Goal: Task Accomplishment & Management: Complete application form

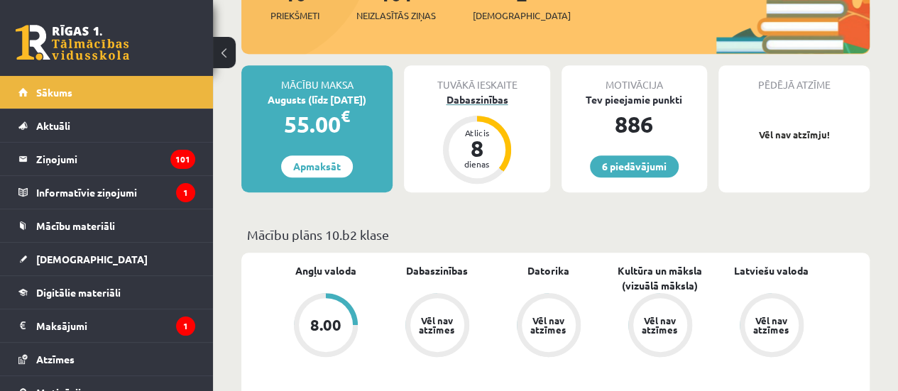
scroll to position [300, 0]
click at [476, 103] on div "Dabaszinības" at bounding box center [477, 99] width 146 height 15
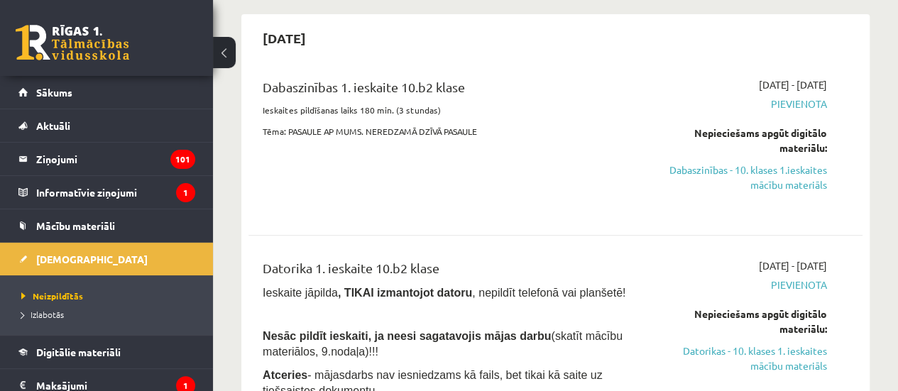
scroll to position [127, 0]
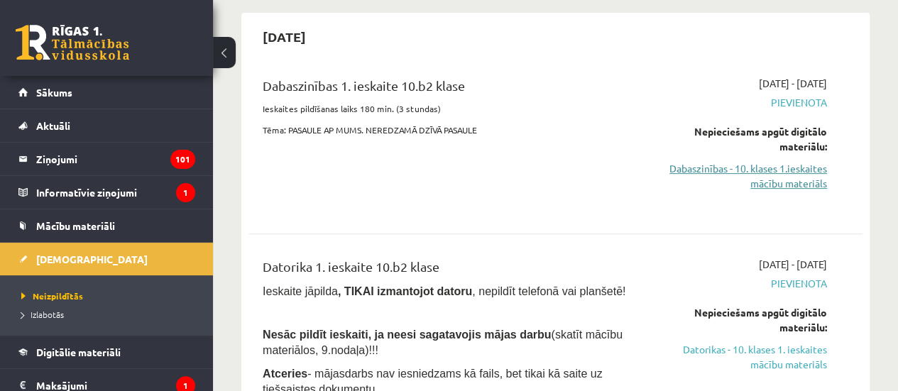
click at [782, 178] on link "Dabaszinības - 10. klases 1.ieskaites mācību materiāls" at bounding box center [740, 176] width 174 height 30
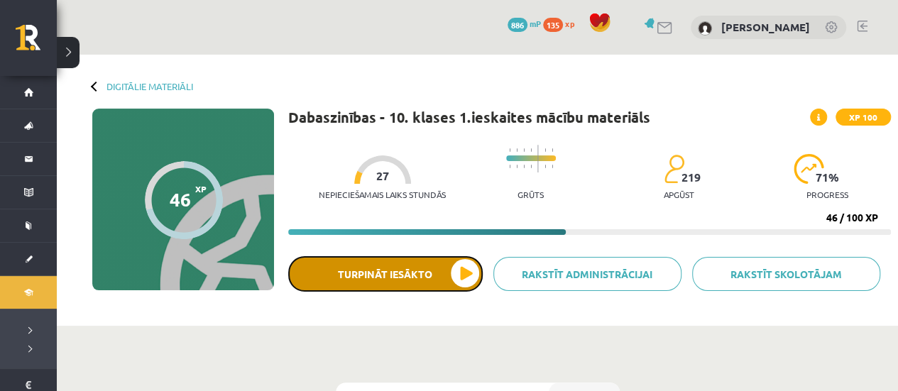
click at [444, 272] on button "Turpināt iesākto" at bounding box center [385, 273] width 194 height 35
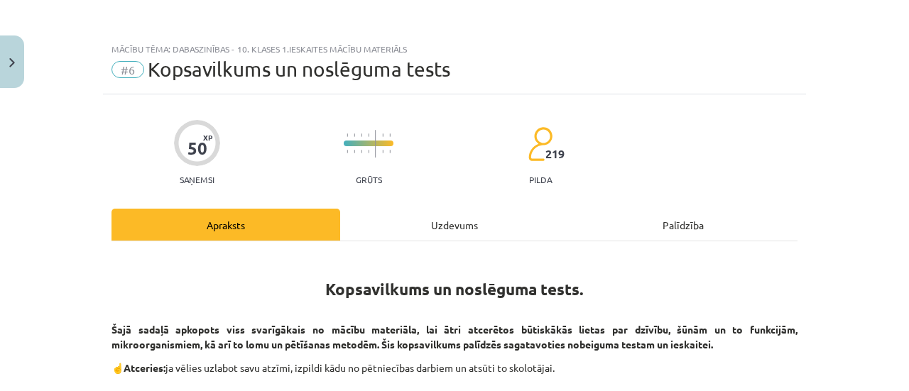
click at [471, 219] on div "Uzdevums" at bounding box center [454, 225] width 229 height 32
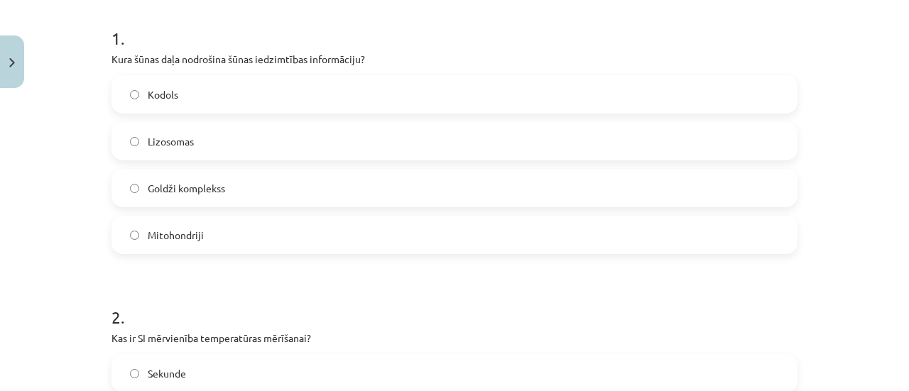
scroll to position [284, 0]
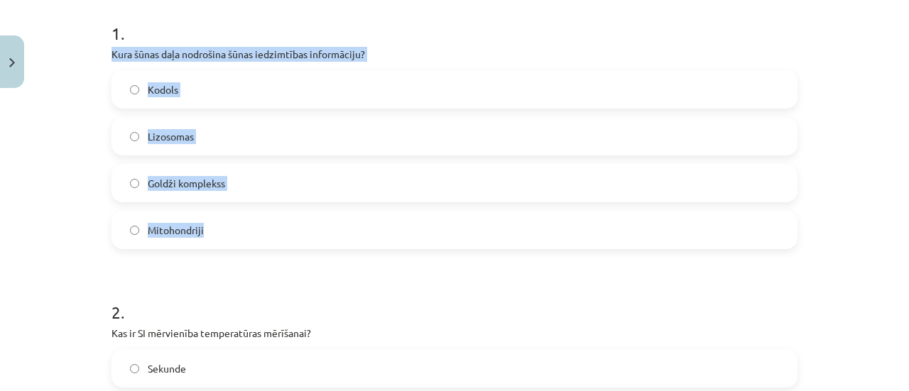
drag, startPoint x: 98, startPoint y: 50, endPoint x: 233, endPoint y: 241, distance: 233.8
copy div "Kura šūnas daļa nodrošina šūnas iedzimtības informāciju? Kodols Lizosomas Goldž…"
click at [193, 87] on label "Kodols" at bounding box center [454, 89] width 683 height 35
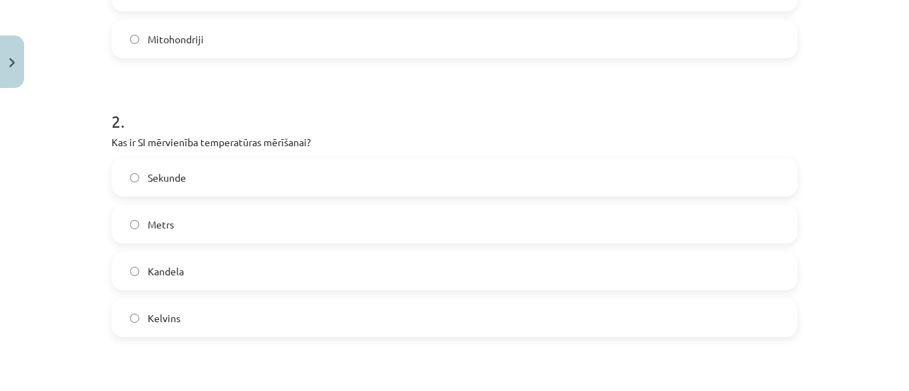
scroll to position [500, 0]
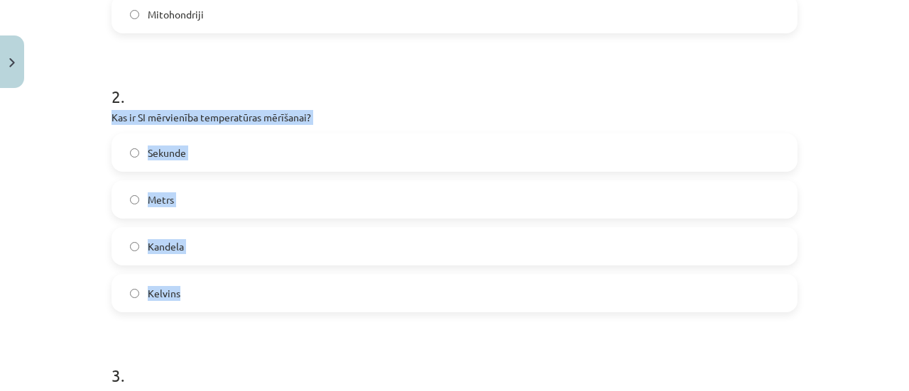
drag, startPoint x: 96, startPoint y: 117, endPoint x: 210, endPoint y: 291, distance: 208.1
click at [210, 291] on div "Mācību tēma: Dabaszinības - 10. klases 1.ieskaites mācību materiāls #6 Kopsavil…" at bounding box center [454, 195] width 909 height 391
copy div "Kas ir SI mērvienība temperatūras mērīšanai? Sekunde Metrs Kandela Kelvins"
click at [195, 295] on label "Kelvins" at bounding box center [454, 292] width 683 height 35
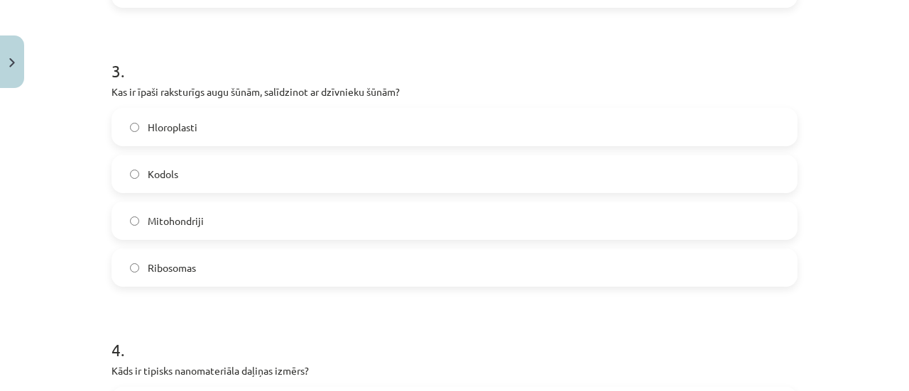
scroll to position [805, 0]
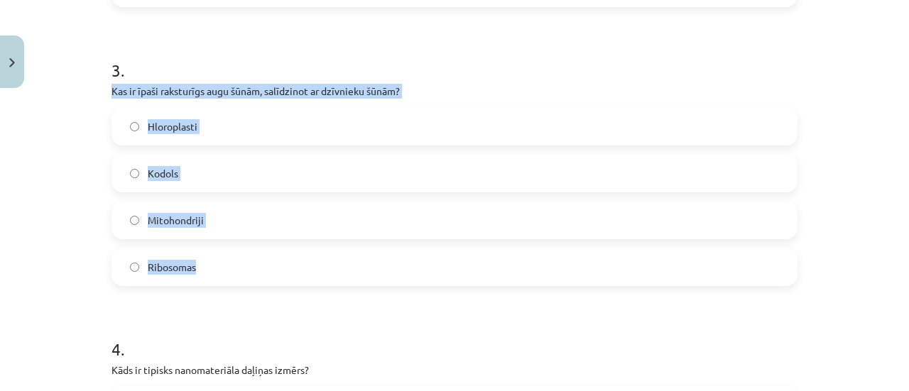
drag, startPoint x: 98, startPoint y: 91, endPoint x: 213, endPoint y: 262, distance: 206.1
copy div "Kas ir īpaši raksturīgs augu šūnām, salīdzinot ar dzīvnieku šūnām? Hloroplasti …"
click at [243, 126] on label "Hloroplasti" at bounding box center [454, 126] width 683 height 35
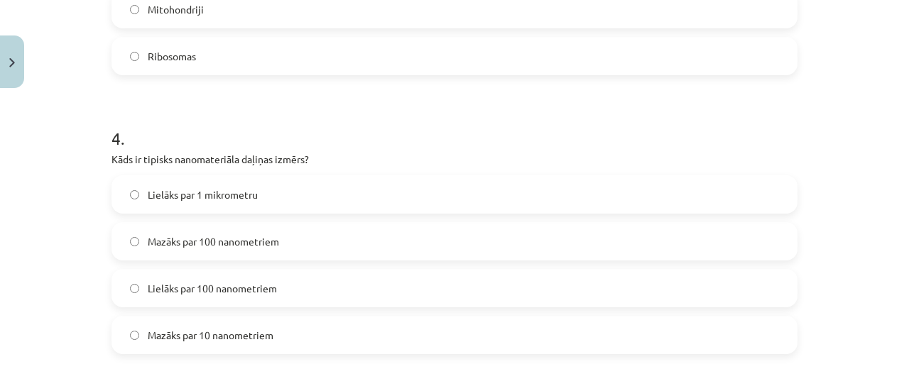
scroll to position [1114, 0]
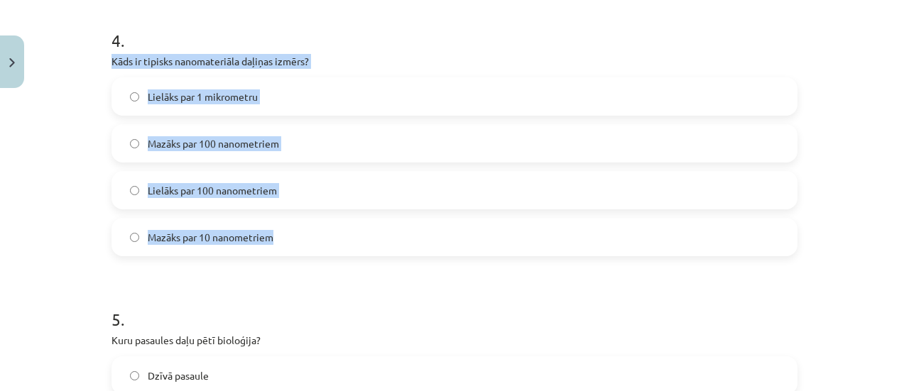
drag, startPoint x: 106, startPoint y: 62, endPoint x: 275, endPoint y: 251, distance: 253.3
click at [275, 251] on div "4 . Kāds ir tipisks nanomateriāla daļiņas izmērs? Lielāks par 1 mikrometru Mazā…" at bounding box center [454, 131] width 686 height 251
copy div "Kāds ir tipisks nanomateriāla daļiņas izmērs? Lielāks par 1 mikrometru Mazāks p…"
click at [210, 147] on span "Mazāks par 100 nanometriem" at bounding box center [213, 143] width 131 height 15
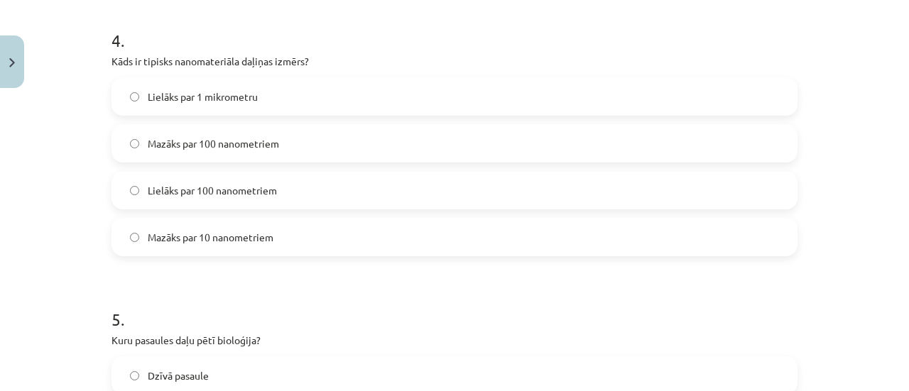
click at [234, 232] on span "Mazāks par 10 nanometriem" at bounding box center [211, 237] width 126 height 15
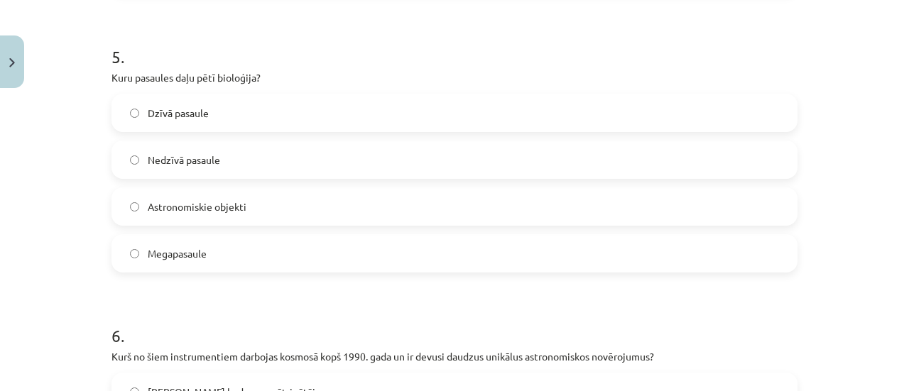
scroll to position [1377, 0]
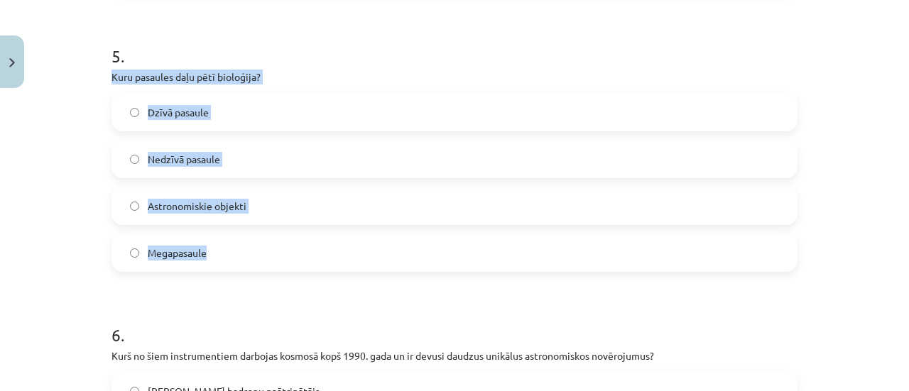
drag, startPoint x: 102, startPoint y: 73, endPoint x: 267, endPoint y: 257, distance: 246.8
click at [267, 257] on div "50 XP Saņemsi Grūts 219 pilda Apraksts Uzdevums Palīdzība 1 . Kura šūnas daļa n…" at bounding box center [454, 256] width 703 height 3079
copy div "Kuru pasaules daļu pētī bioloģija? Dzīvā pasaule Nedzīvā pasaule Astronomiskie …"
click at [209, 114] on label "Dzīvā pasaule" at bounding box center [454, 111] width 683 height 35
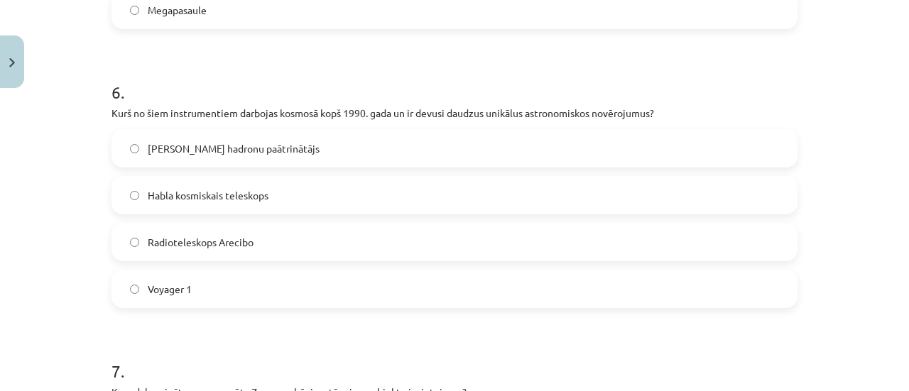
scroll to position [1628, 0]
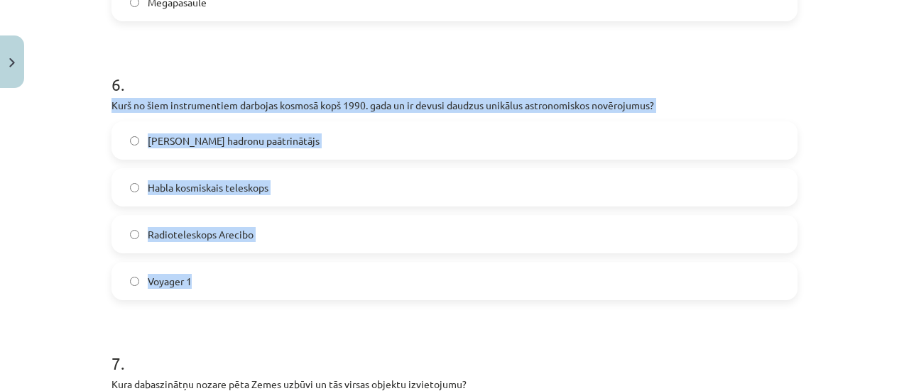
drag, startPoint x: 99, startPoint y: 107, endPoint x: 221, endPoint y: 276, distance: 208.4
click at [221, 276] on div "50 XP Saņemsi Grūts 219 pilda Apraksts Uzdevums Palīdzība 1 . Kura šūnas daļa n…" at bounding box center [454, 6] width 703 height 3079
click at [239, 197] on label "Habla kosmiskais teleskops" at bounding box center [454, 187] width 683 height 35
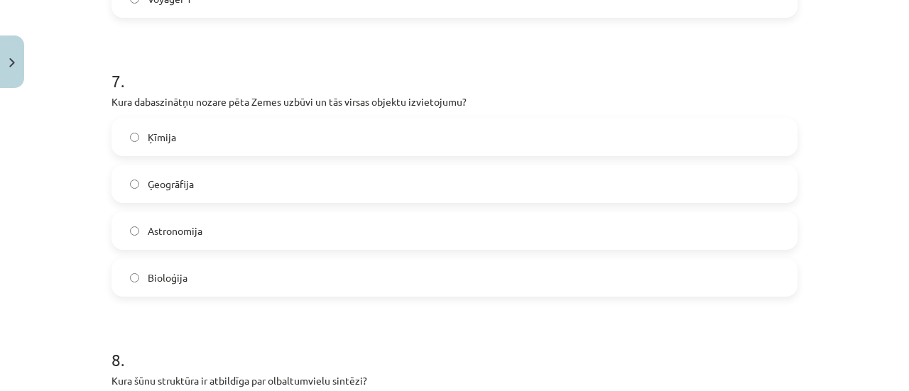
scroll to position [1912, 0]
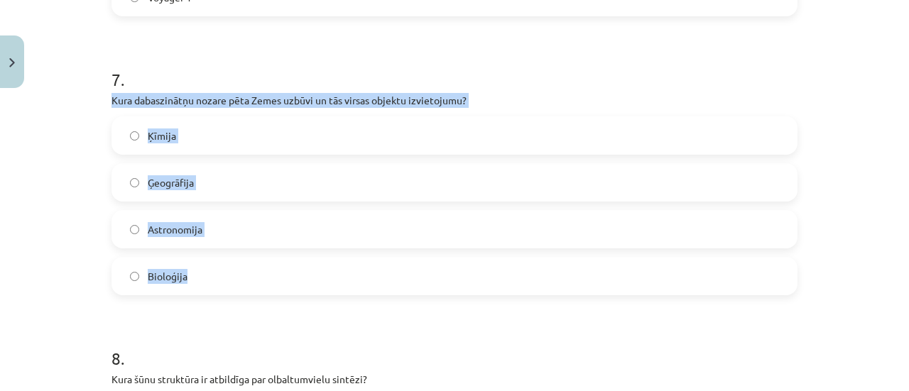
drag, startPoint x: 101, startPoint y: 99, endPoint x: 200, endPoint y: 262, distance: 191.1
copy div "Kura dabaszinātņu nozare pēta Zemes uzbūvi un tās virsas objektu izvietojumu? Ķ…"
click at [212, 175] on label "Ģeogrāfija" at bounding box center [454, 182] width 683 height 35
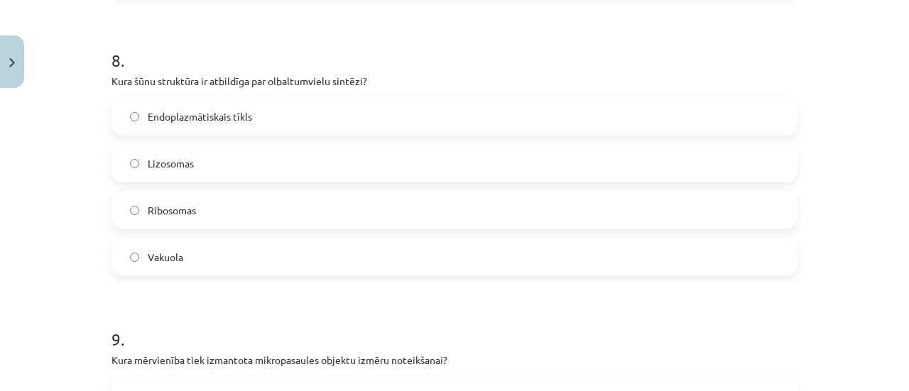
scroll to position [2215, 0]
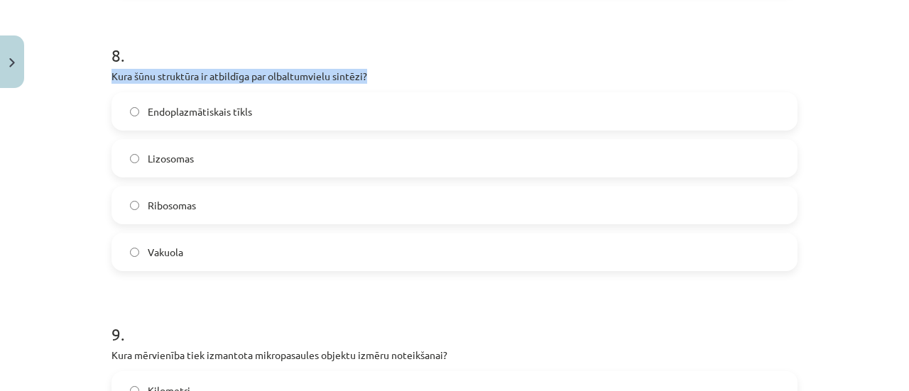
drag, startPoint x: 101, startPoint y: 84, endPoint x: 94, endPoint y: 77, distance: 9.5
click at [94, 77] on div "Mācību tēma: Dabaszinības - 10. klases 1.ieskaites mācību materiāls #6 Kopsavil…" at bounding box center [454, 195] width 909 height 391
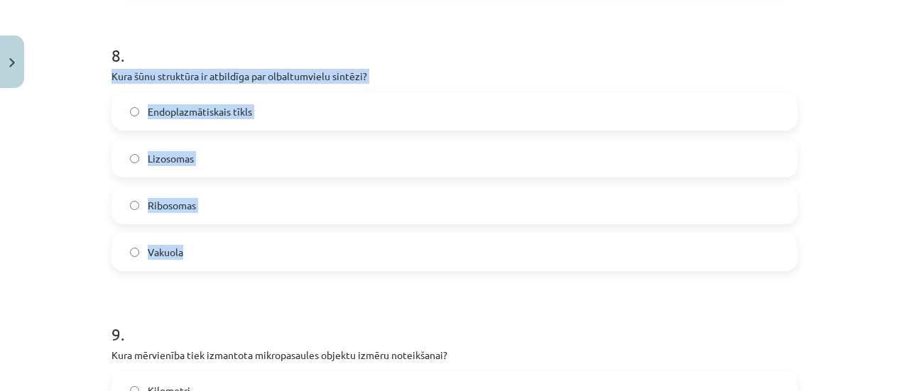
drag, startPoint x: 94, startPoint y: 77, endPoint x: 203, endPoint y: 249, distance: 203.8
click at [203, 249] on div "Mācību tēma: Dabaszinības - 10. klases 1.ieskaites mācību materiāls #6 Kopsavil…" at bounding box center [454, 195] width 909 height 391
click at [211, 205] on label "Ribosomas" at bounding box center [454, 204] width 683 height 35
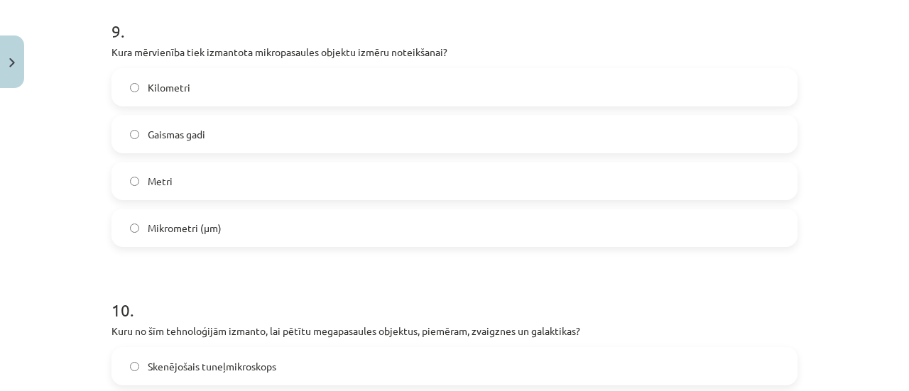
scroll to position [2520, 0]
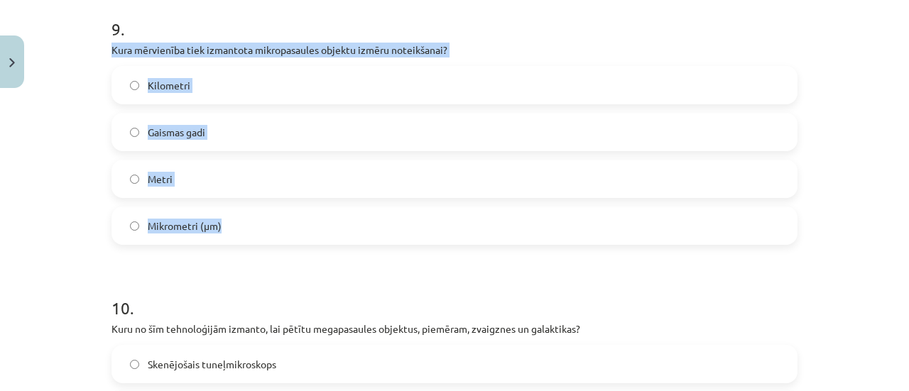
drag, startPoint x: 100, startPoint y: 46, endPoint x: 221, endPoint y: 218, distance: 210.3
copy div "Kura mērvienība tiek izmantota mikropasaules objektu izmēru noteikšanai? Kilome…"
click at [267, 228] on label "Mikrometri (μm)" at bounding box center [454, 225] width 683 height 35
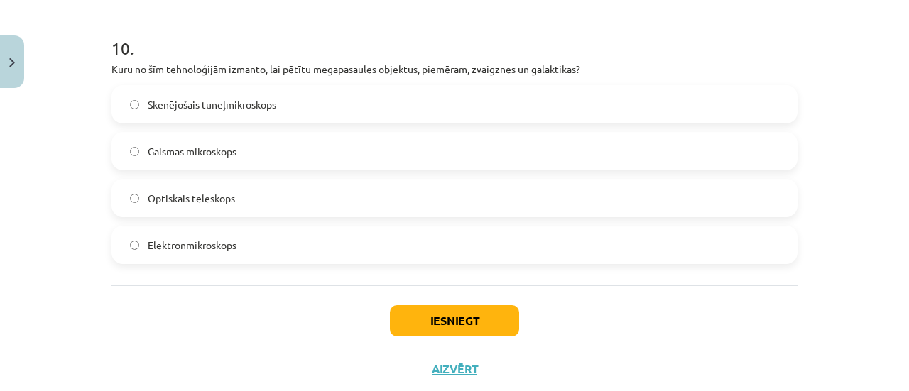
scroll to position [2780, 0]
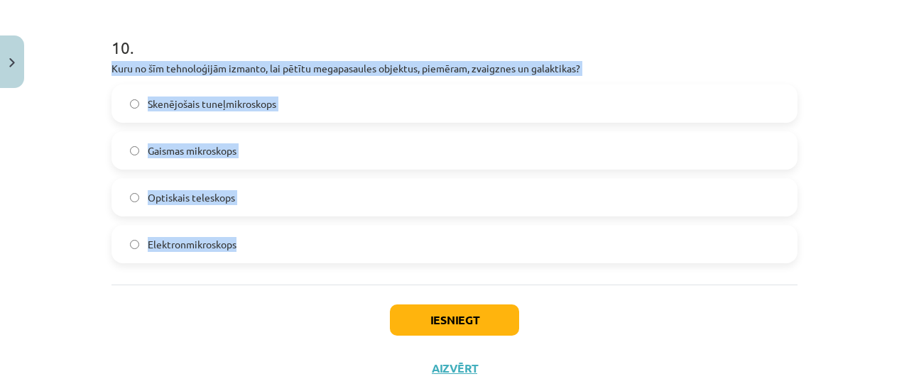
drag, startPoint x: 104, startPoint y: 67, endPoint x: 288, endPoint y: 258, distance: 264.6
copy div "Kuru no šīm tehnoloģijām izmanto, lai pētītu megapasaules objektus, piemēram, z…"
click at [234, 192] on label "Optiskais teleskops" at bounding box center [454, 197] width 683 height 35
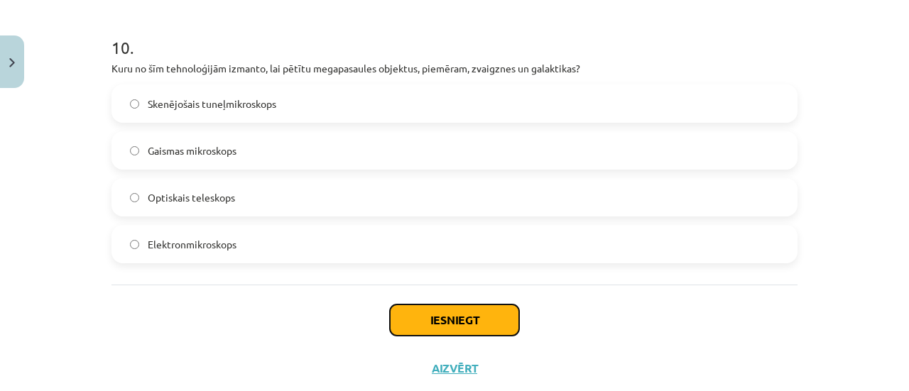
click at [442, 322] on button "Iesniegt" at bounding box center [454, 320] width 129 height 31
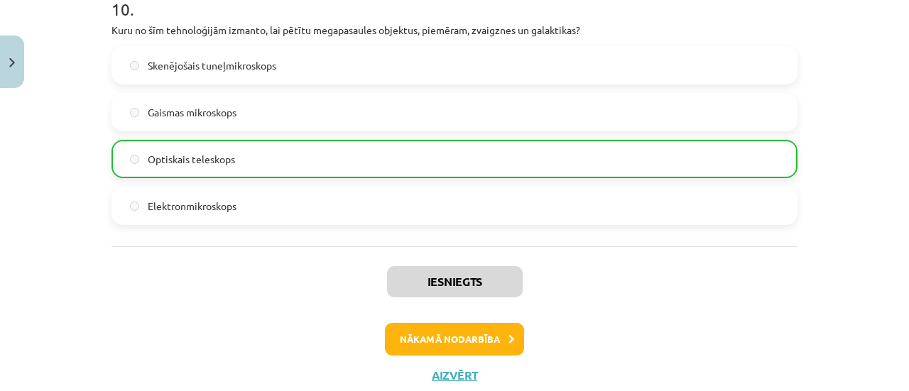
scroll to position [2861, 0]
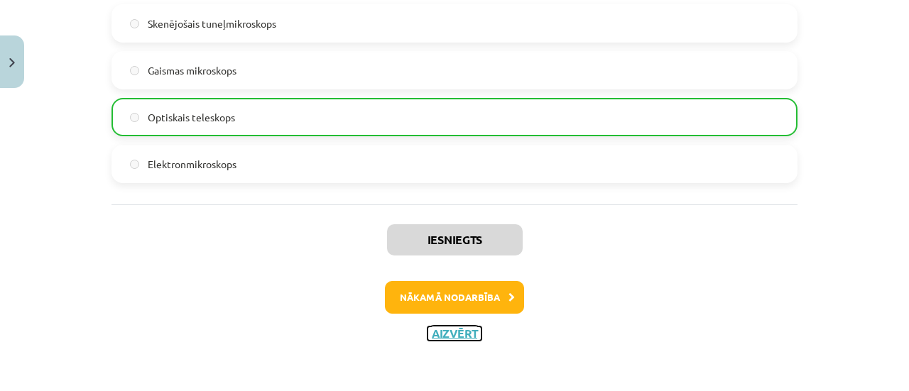
click at [439, 331] on button "Aizvērt" at bounding box center [454, 334] width 54 height 14
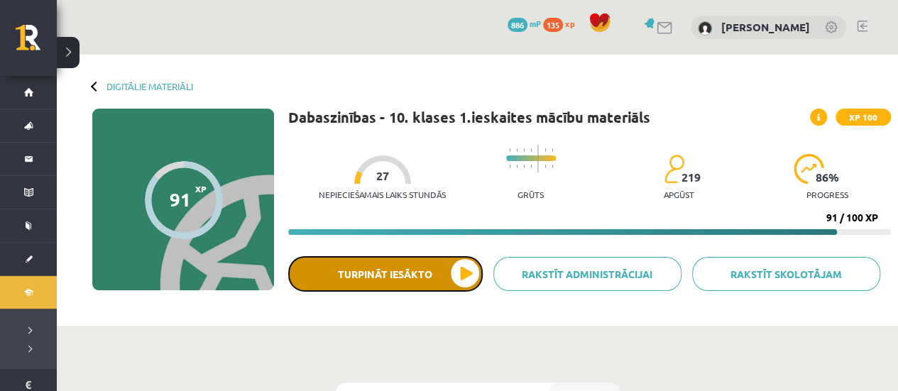
click at [401, 272] on button "Turpināt iesākto" at bounding box center [385, 273] width 194 height 35
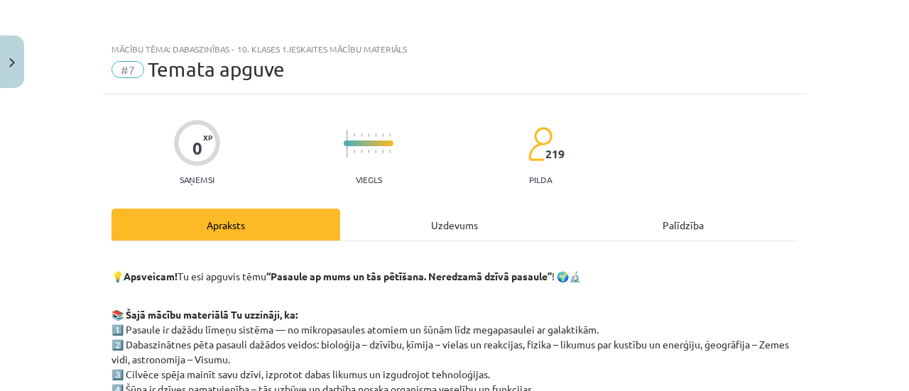
click at [443, 225] on div "Uzdevums" at bounding box center [454, 225] width 229 height 32
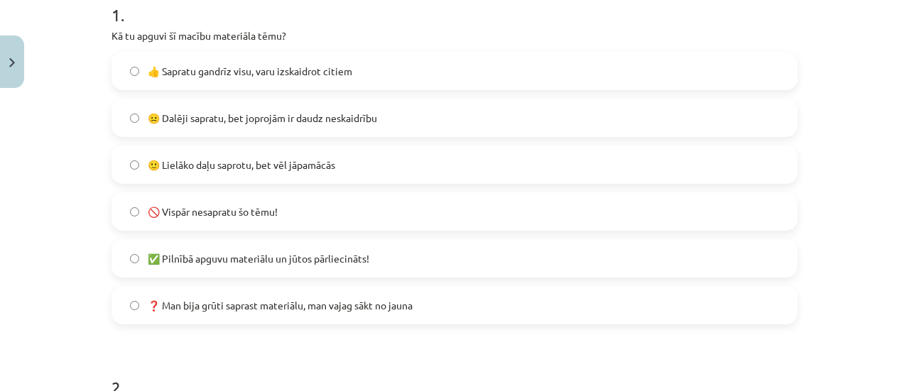
scroll to position [309, 0]
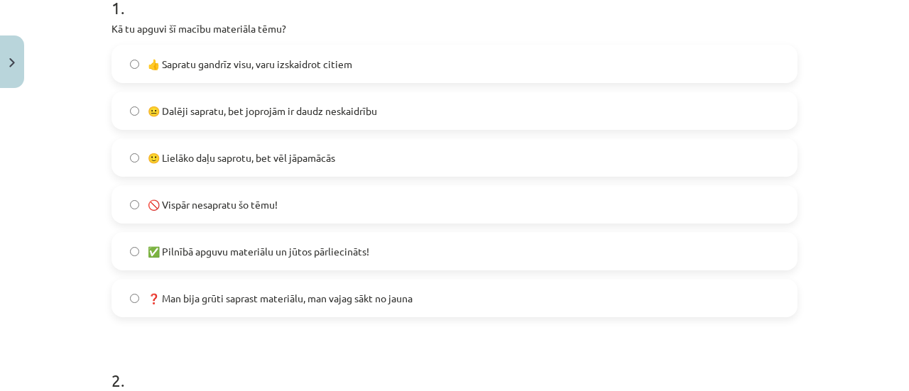
click at [224, 165] on label "🙂 Lielāko daļu saprotu, bet vēl jāpamācās" at bounding box center [454, 157] width 683 height 35
click at [226, 57] on span "👍 Sapratu gandrīz visu, varu izskaidrot citiem" at bounding box center [250, 64] width 204 height 15
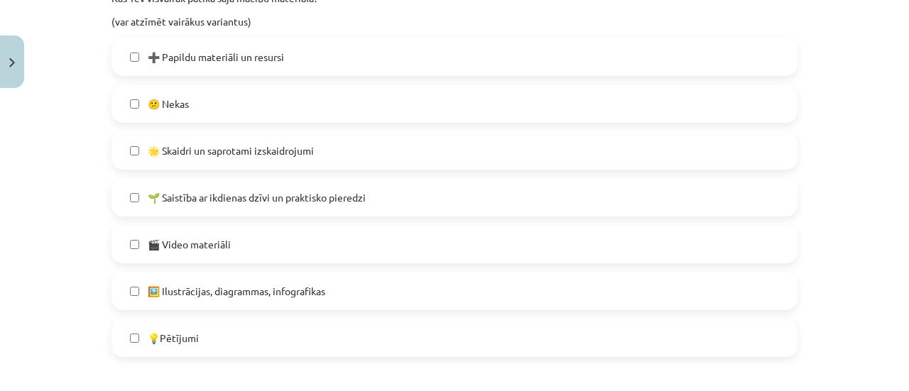
scroll to position [717, 0]
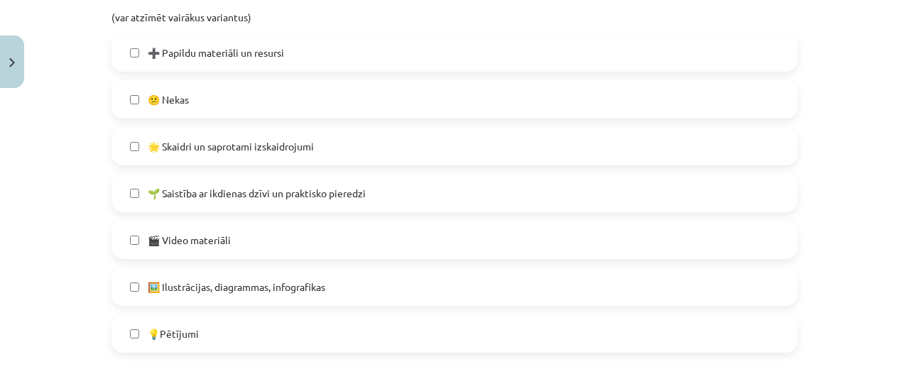
click at [141, 192] on label "🌱 Saistība ar ikdienas dzīvi un praktisko pieredzi" at bounding box center [454, 192] width 683 height 35
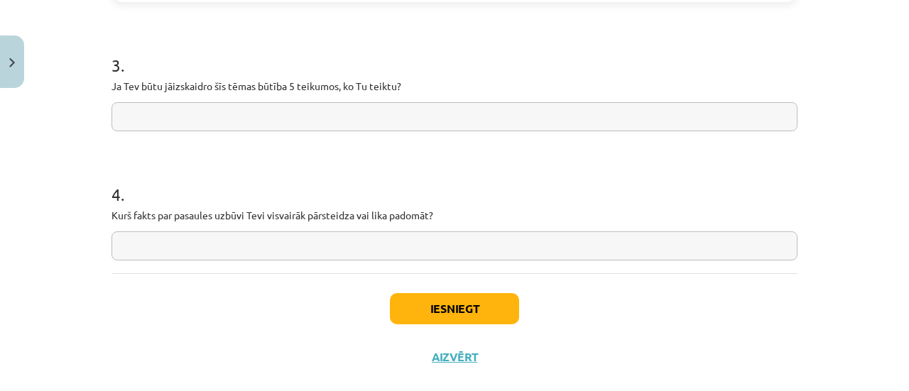
scroll to position [1068, 0]
click at [429, 303] on button "Iesniegt" at bounding box center [454, 307] width 129 height 31
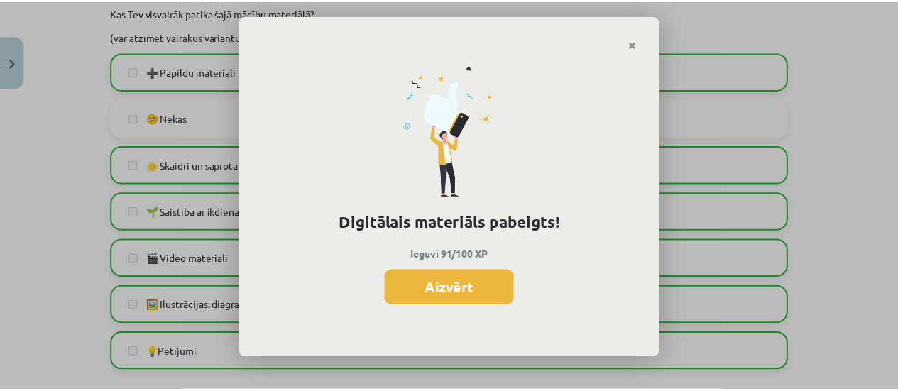
scroll to position [738, 0]
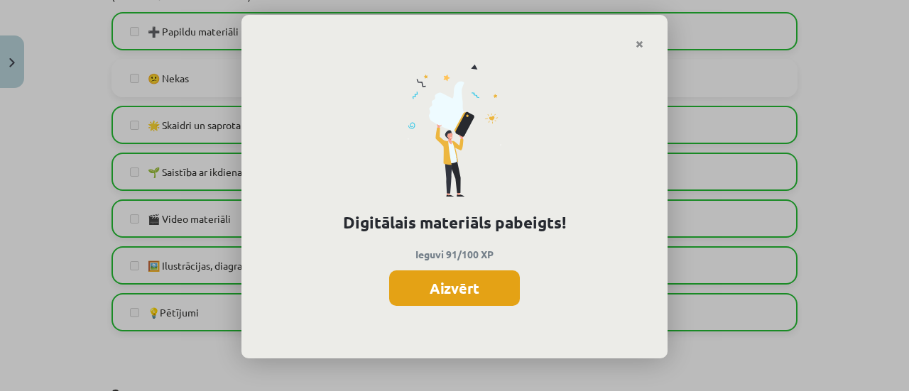
click at [451, 291] on button "Aizvērt" at bounding box center [454, 287] width 131 height 35
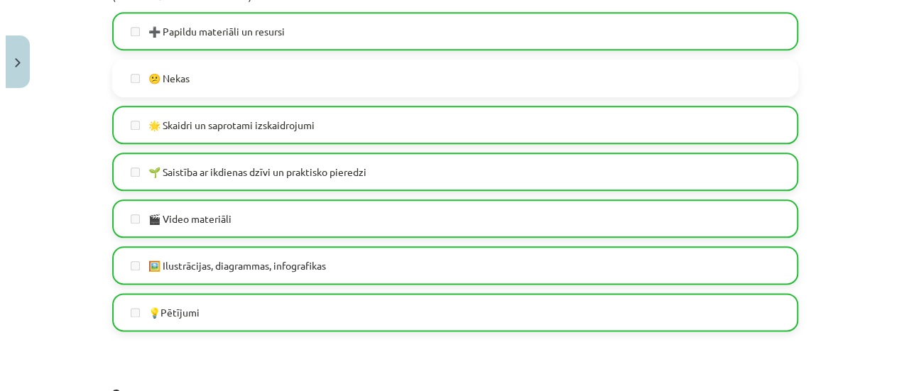
scroll to position [1092, 0]
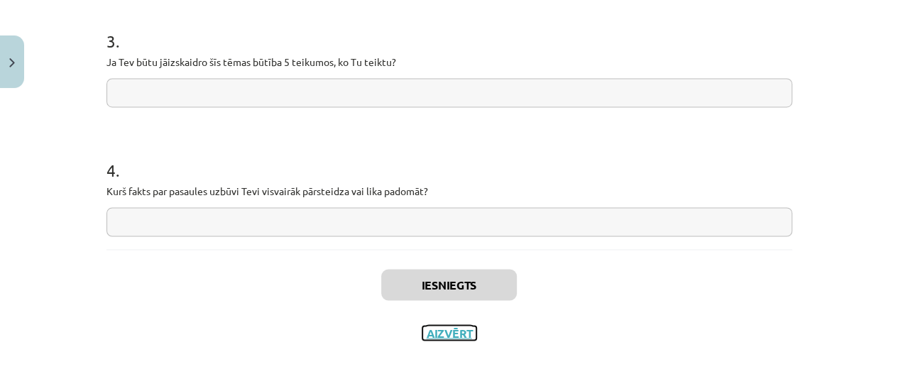
click at [449, 337] on button "Aizvērt" at bounding box center [449, 333] width 54 height 14
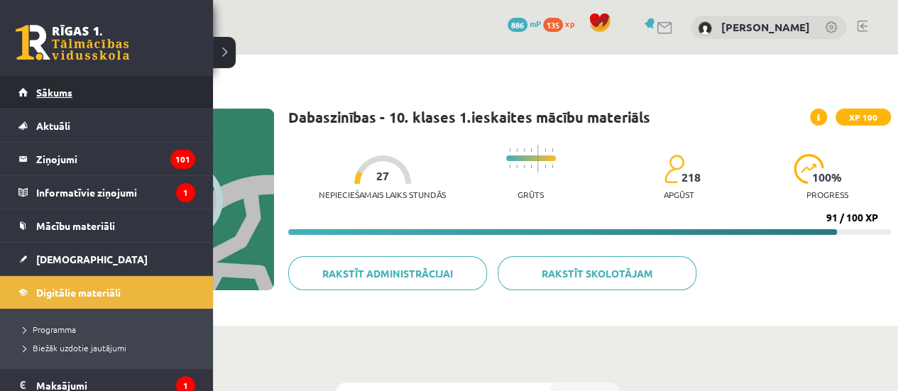
click at [78, 97] on link "Sākums" at bounding box center [106, 92] width 177 height 33
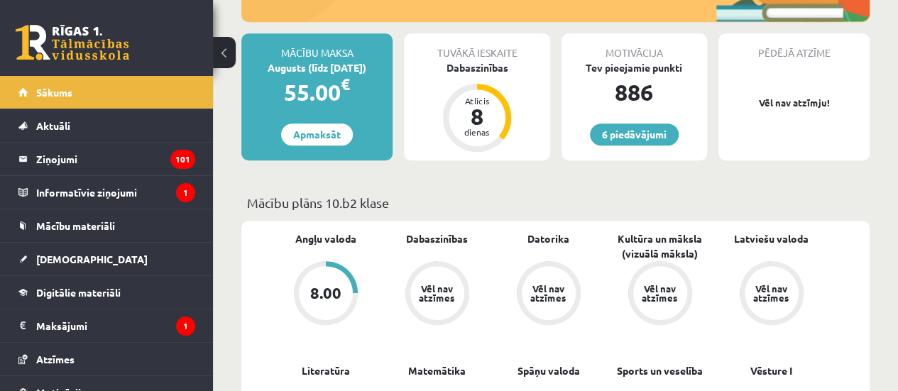
scroll to position [332, 0]
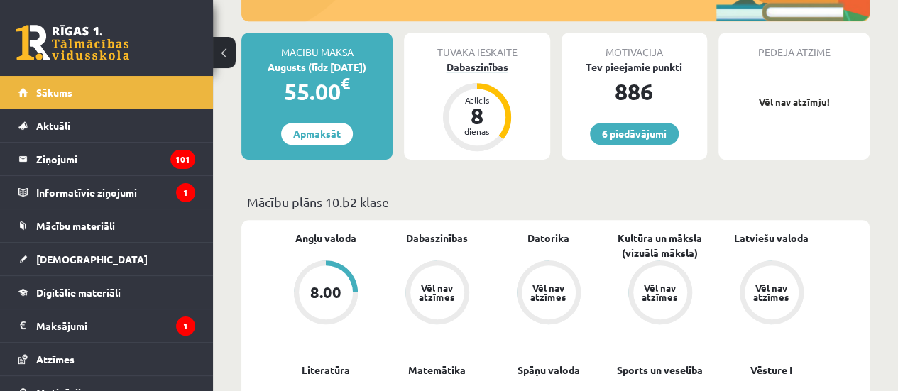
click at [467, 106] on div "8" at bounding box center [477, 115] width 43 height 23
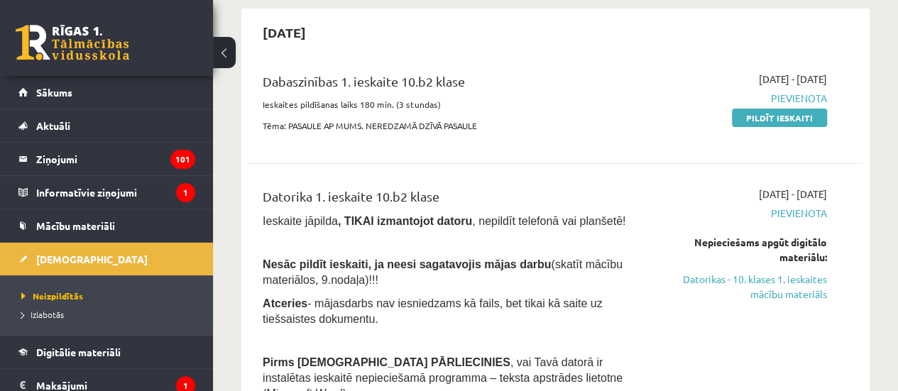
scroll to position [128, 0]
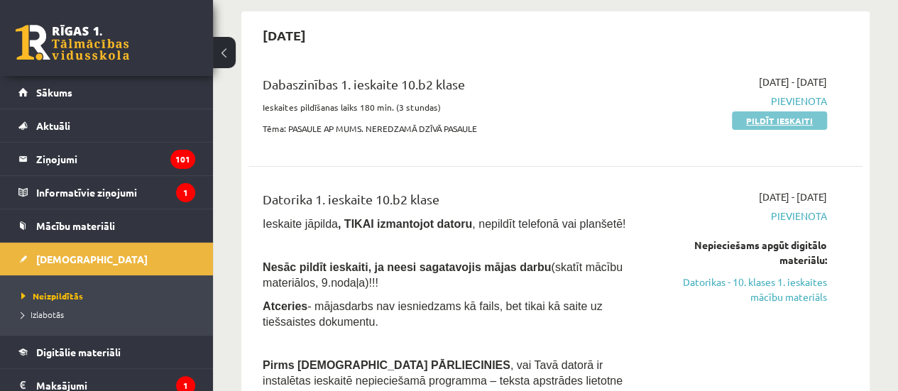
click at [768, 111] on link "Pildīt ieskaiti" at bounding box center [779, 120] width 95 height 18
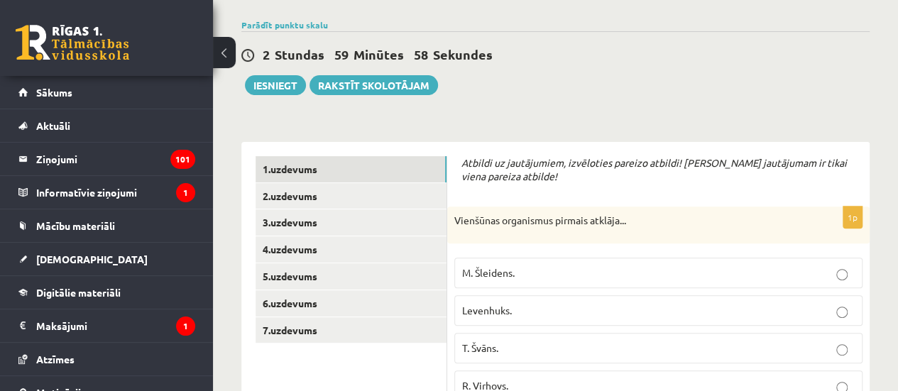
scroll to position [239, 0]
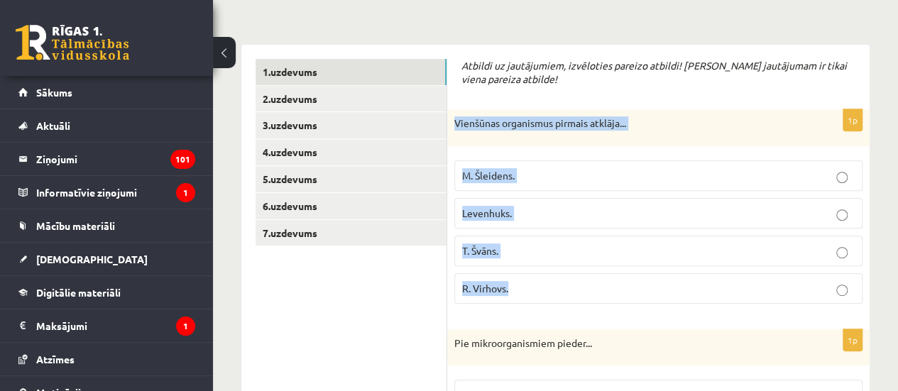
drag, startPoint x: 451, startPoint y: 119, endPoint x: 527, endPoint y: 275, distance: 173.3
click at [527, 275] on div "1p Vienšūnas organismus pirmais atklāja... M. [GEOGRAPHIC_DATA]. Levenhuks. [PE…" at bounding box center [658, 212] width 422 height 206
copy div "Vienšūnas organismus pirmais atklāja... M. [GEOGRAPHIC_DATA]. Levenhuks. [PERSO…"
click at [540, 214] on p "Levenhuks." at bounding box center [658, 213] width 393 height 15
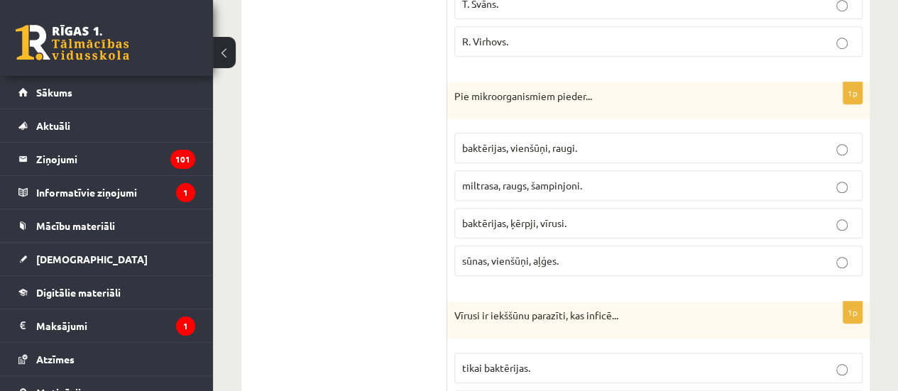
scroll to position [490, 0]
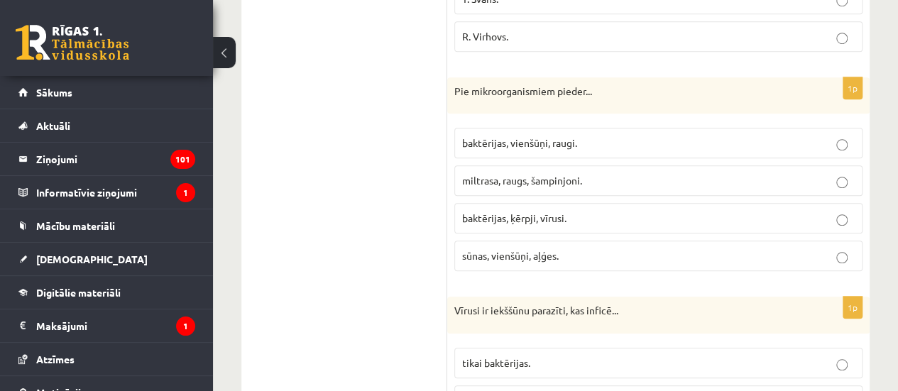
drag, startPoint x: 446, startPoint y: 84, endPoint x: 441, endPoint y: 137, distance: 52.8
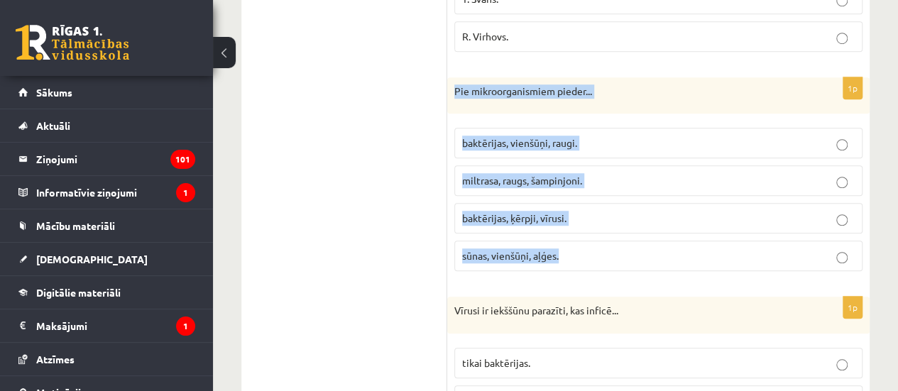
drag, startPoint x: 453, startPoint y: 89, endPoint x: 570, endPoint y: 243, distance: 193.5
click at [570, 243] on div "1p Pie mikroorganismiem pieder... baktērijas, vienšūņi, raugi. miltrasa, raugs,…" at bounding box center [658, 180] width 422 height 206
copy div "Pie mikroorganismiem pieder... baktērijas, vienšūņi, raugi. miltrasa, raugs, ša…"
click at [573, 147] on p "baktērijas, vienšūņi, raugi." at bounding box center [658, 143] width 393 height 15
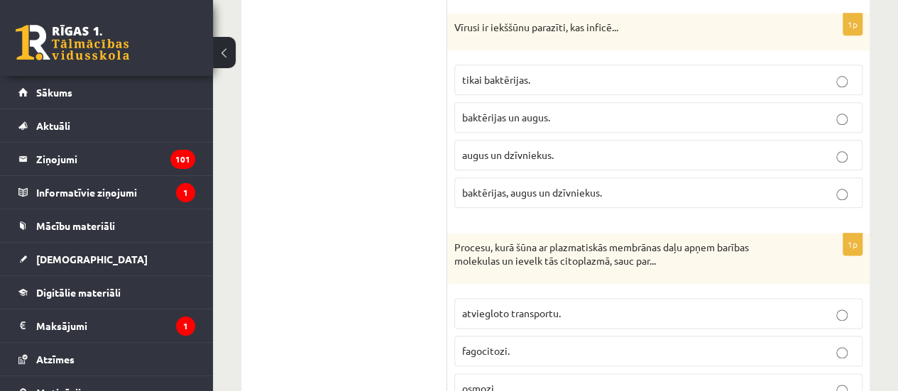
scroll to position [774, 0]
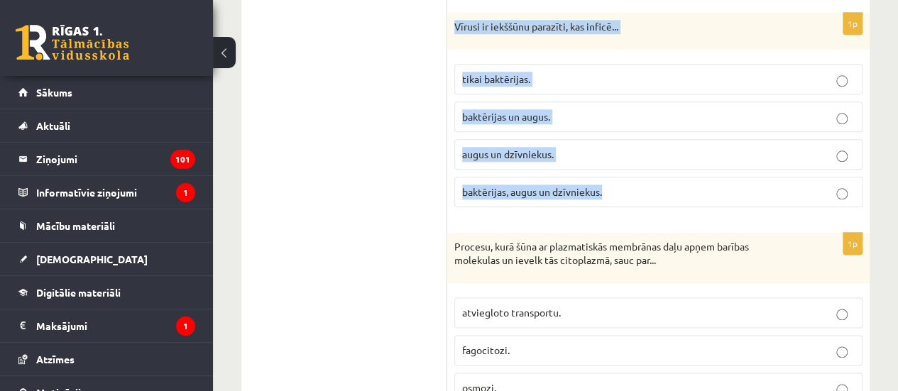
drag, startPoint x: 448, startPoint y: 19, endPoint x: 610, endPoint y: 180, distance: 228.9
click at [610, 180] on div "1p Vīrusi ir iekššūnu parazīti, kas inficē... tikai baktērijas. baktērijas un a…" at bounding box center [658, 116] width 422 height 206
copy div "Vīrusi ir iekššūnu parazīti, kas inficē... tikai baktērijas. baktērijas un augu…"
click at [568, 185] on span "baktērijas, augus un dzīvniekus." at bounding box center [532, 191] width 140 height 13
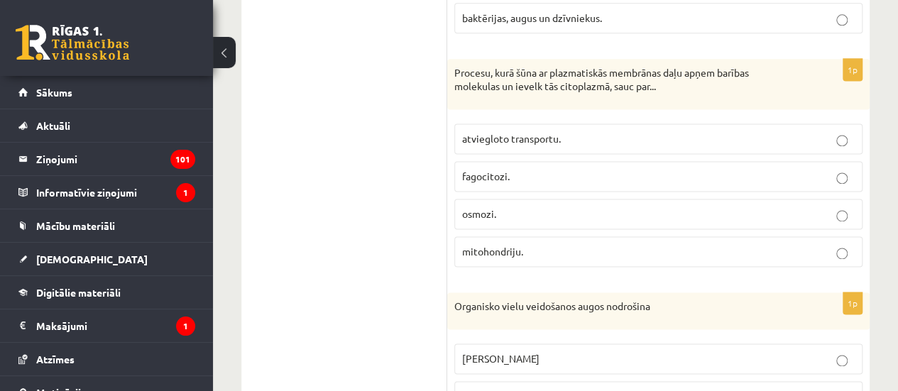
scroll to position [949, 0]
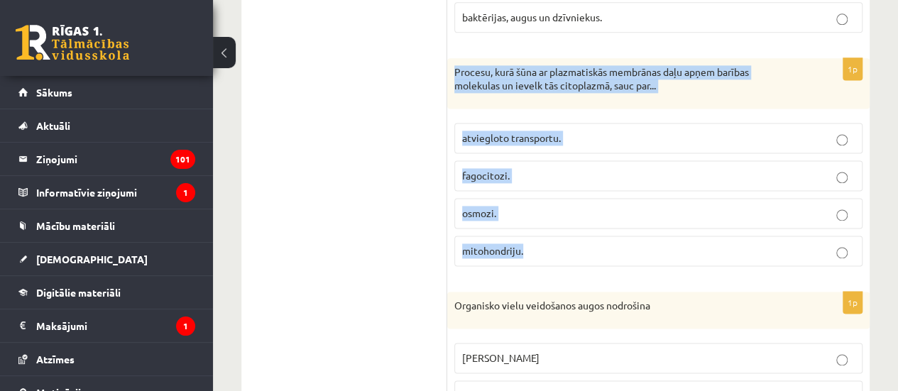
drag, startPoint x: 450, startPoint y: 66, endPoint x: 541, endPoint y: 225, distance: 183.1
click at [541, 225] on div "1p Procesu, kurā šūna ar plazmatiskās membrānas daļu apņem barības molekulas un…" at bounding box center [658, 167] width 422 height 219
copy div "Procesu, kurā šūna ar plazmatiskās membrānas daļu apņem barības molekulas un ie…"
click at [510, 172] on p "fagocitozi." at bounding box center [658, 175] width 393 height 15
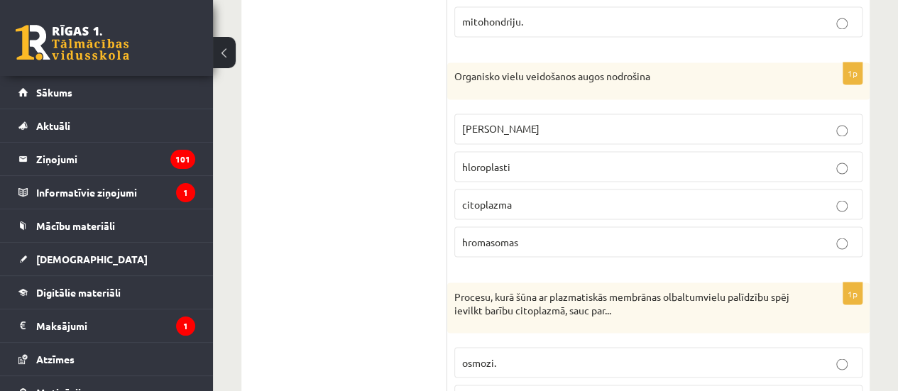
scroll to position [1202, 0]
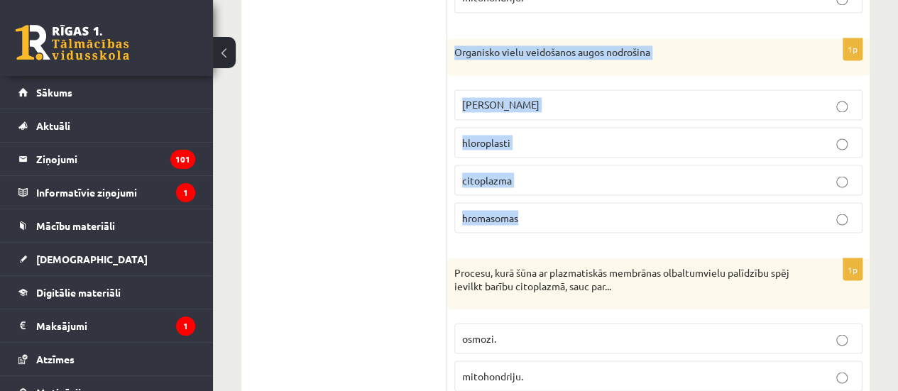
drag, startPoint x: 456, startPoint y: 44, endPoint x: 527, endPoint y: 199, distance: 170.5
click at [527, 199] on div "1p Organisko vielu veidošanos augos nodrošina šūnas kodols hloroplasti citoplaz…" at bounding box center [658, 141] width 422 height 206
copy div "Organisko vielu veidošanos augos nodrošina šūnas kodols hloroplasti citoplazma …"
click at [549, 135] on p "hloroplasti" at bounding box center [658, 142] width 393 height 15
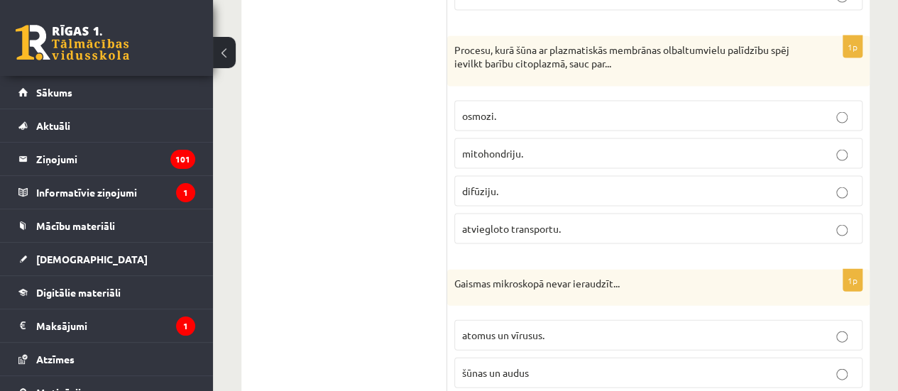
scroll to position [1424, 0]
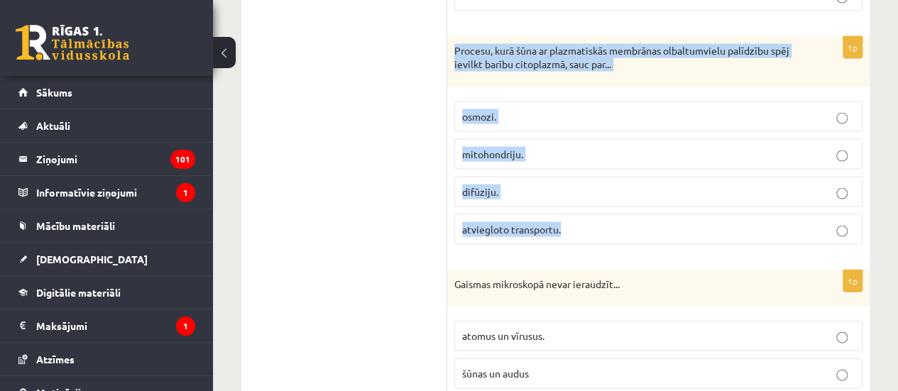
drag, startPoint x: 449, startPoint y: 39, endPoint x: 566, endPoint y: 221, distance: 216.6
click at [566, 221] on div "1p Procesu, kurā šūna ar plazmatiskās membrānas olbaltumvielu palīdzību spēj ie…" at bounding box center [658, 146] width 422 height 219
copy div "Procesu, kurā šūna ar plazmatiskās membrānas olbaltumvielu palīdzību spēj ievil…"
click at [591, 222] on p "atviegloto transportu." at bounding box center [658, 229] width 393 height 15
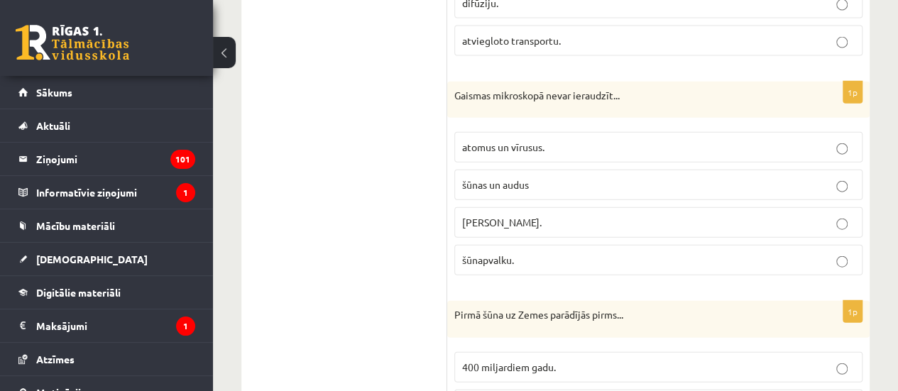
scroll to position [1620, 0]
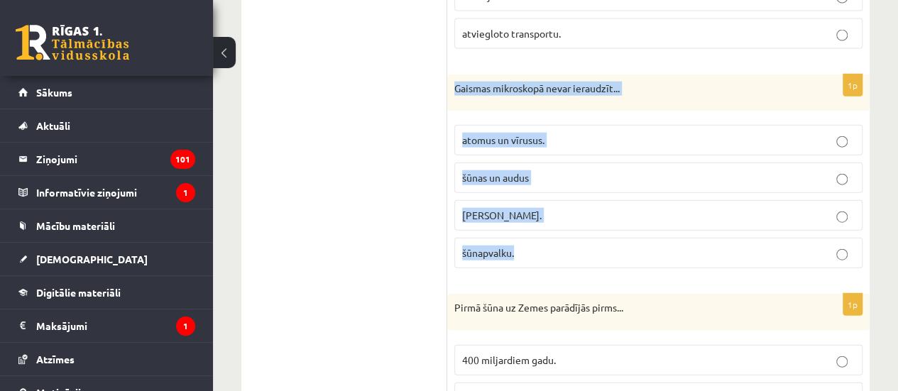
drag, startPoint x: 454, startPoint y: 75, endPoint x: 543, endPoint y: 232, distance: 180.2
click at [543, 232] on div "1p Gaismas mikroskopā nevar ieraudzīt... atomus un vīrusus. šūnas un audus šūna…" at bounding box center [658, 178] width 422 height 206
copy div "Gaismas mikroskopā nevar ieraudzīt... atomus un vīrusus. šūnas un audus šūnas k…"
click at [500, 140] on label "atomus un vīrusus." at bounding box center [658, 140] width 408 height 31
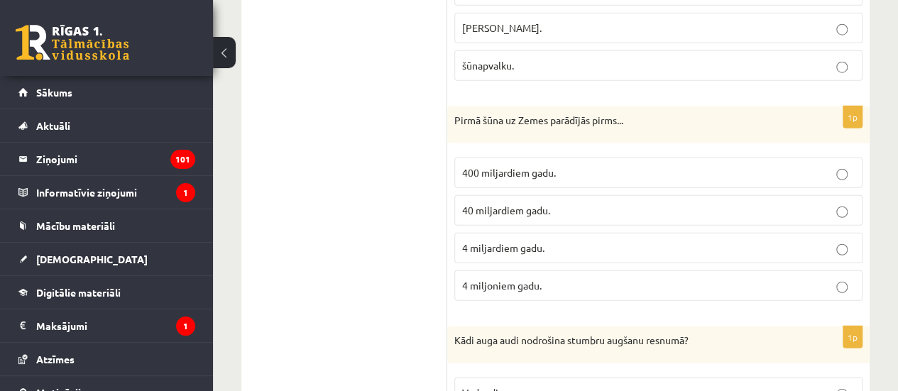
scroll to position [1812, 0]
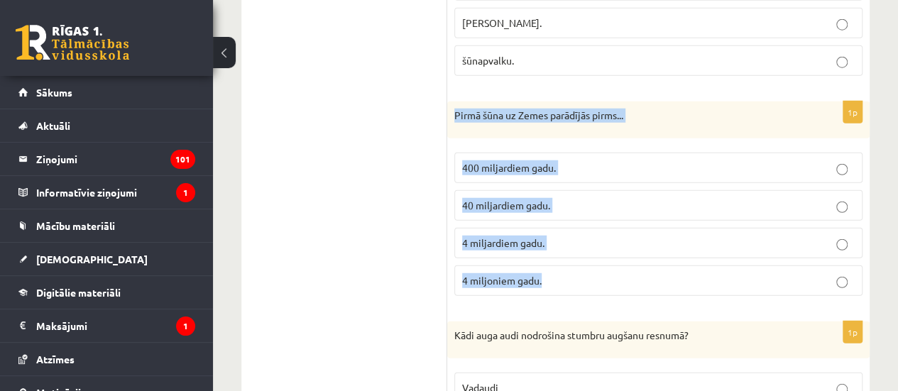
drag, startPoint x: 450, startPoint y: 104, endPoint x: 552, endPoint y: 243, distance: 172.8
click at [552, 243] on div "1p Pirmā šūna uz Zemes parādījās pirms... 400 miljardiem gadu. 40 miljardiem ga…" at bounding box center [658, 205] width 422 height 206
copy div "Pirmā šūna uz Zemes parādījās pirms... 400 miljardiem gadu. 40 miljardiem gadu.…"
click at [543, 236] on p "4 miljardiem gadu." at bounding box center [658, 243] width 393 height 15
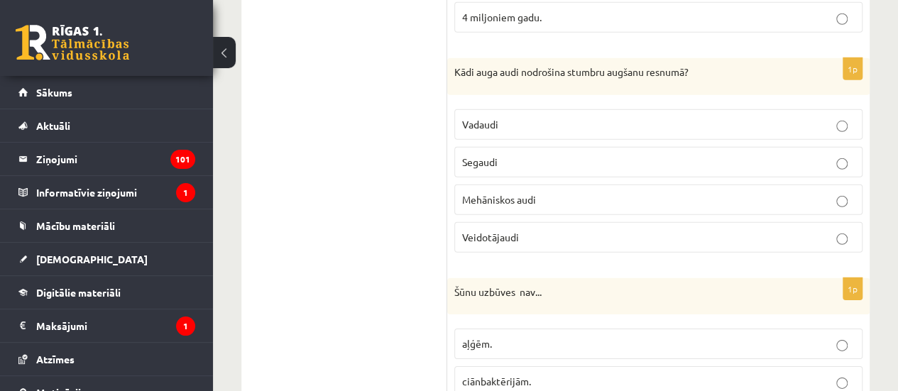
scroll to position [2076, 0]
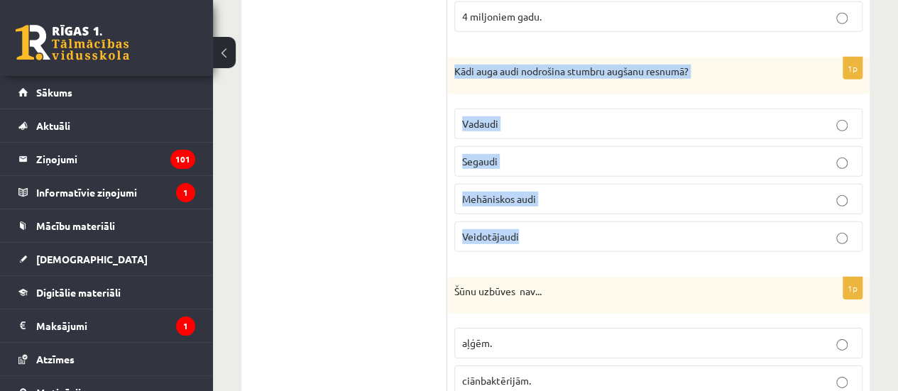
drag, startPoint x: 453, startPoint y: 52, endPoint x: 561, endPoint y: 206, distance: 188.5
click at [561, 206] on div "1p Kādi auga audi nodrošina stumbru augšanu resnumā? Vadaudi Segaudi Mehāniskos…" at bounding box center [658, 160] width 422 height 206
copy div "Kādi auga audi nodrošina stumbru augšanu resnumā? Vadaudi Segaudi Mehāniskos au…"
click at [534, 229] on p "Veidotājaudi" at bounding box center [658, 236] width 393 height 15
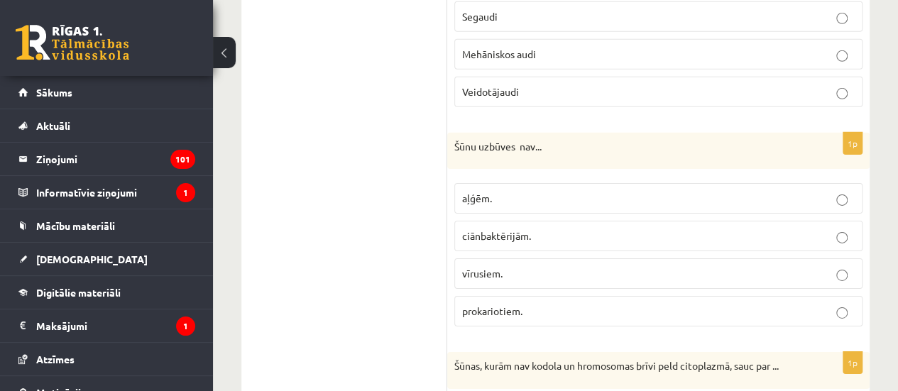
scroll to position [2257, 0]
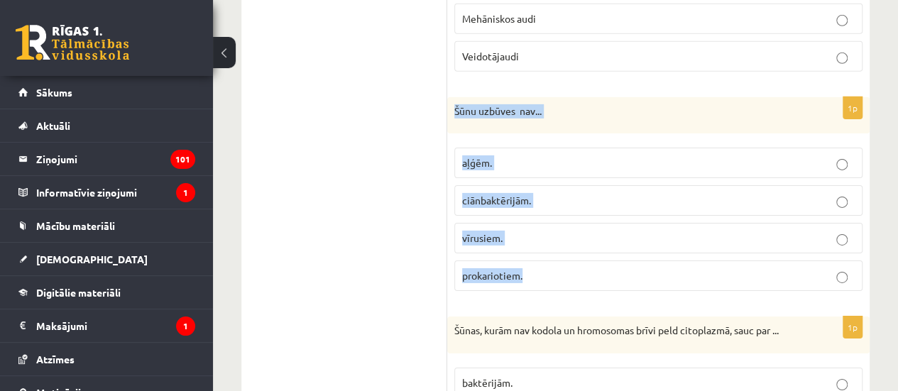
drag, startPoint x: 451, startPoint y: 89, endPoint x: 545, endPoint y: 241, distance: 177.9
click at [545, 241] on div "1p Šūnu uzbūves nav... aļģēm. ciānbaktērijām. vīrusiem. prokariotiem." at bounding box center [658, 200] width 422 height 206
copy div "Šūnu uzbūves nav... aļģēm. ciānbaktērijām. vīrusiem. prokariotiem."
click at [541, 231] on p "vīrusiem." at bounding box center [658, 238] width 393 height 15
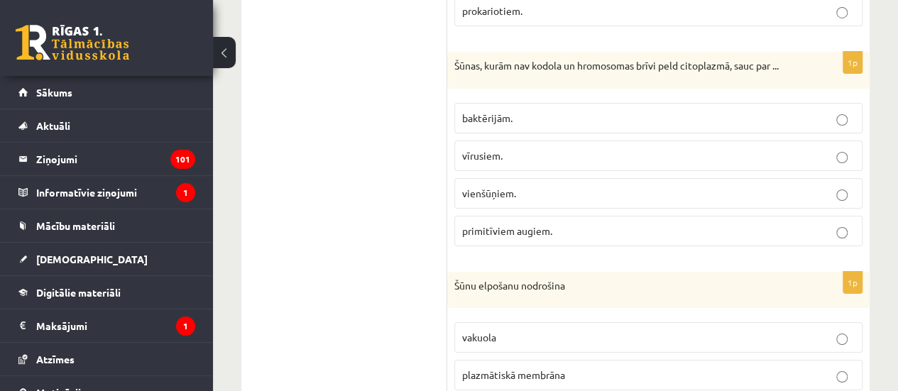
scroll to position [2522, 0]
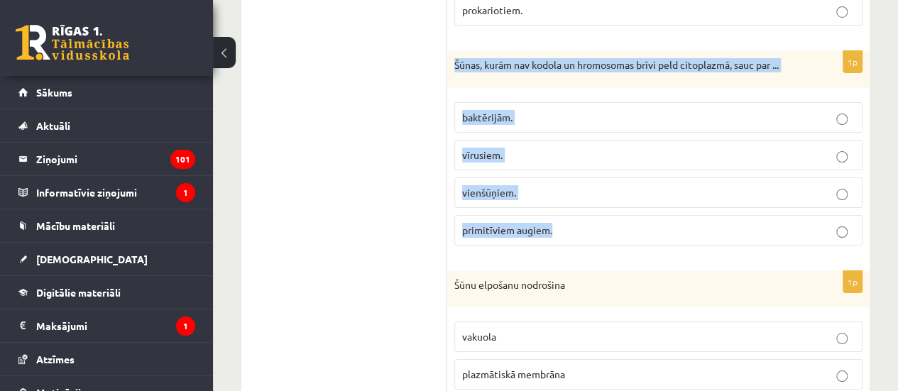
drag, startPoint x: 447, startPoint y: 41, endPoint x: 558, endPoint y: 208, distance: 200.2
click at [558, 208] on div "1p Šūnas, kurām nav kodola un hromosomas brīvi peld citoplazmā, sauc par ... ba…" at bounding box center [658, 154] width 422 height 206
click at [515, 110] on p "baktērijām." at bounding box center [658, 117] width 393 height 15
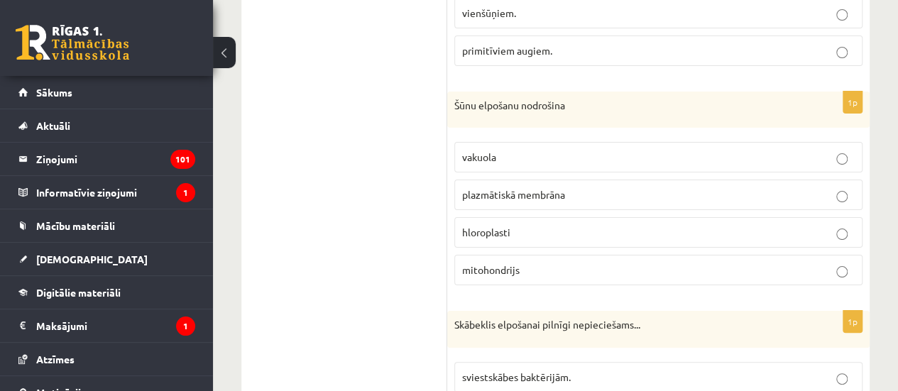
scroll to position [2701, 0]
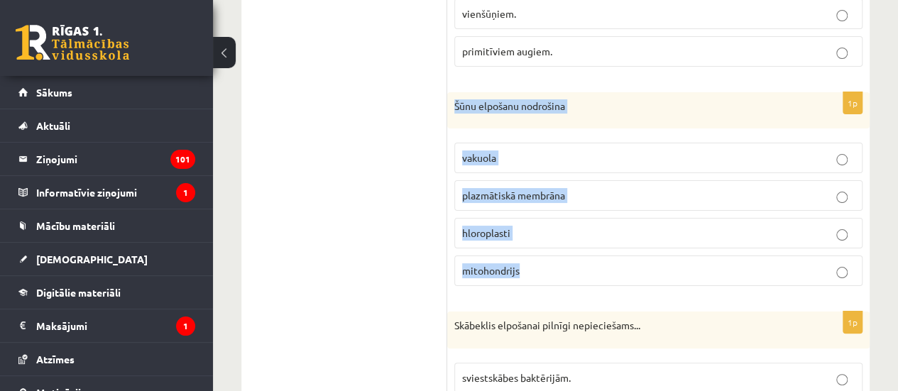
drag, startPoint x: 451, startPoint y: 84, endPoint x: 537, endPoint y: 242, distance: 179.5
click at [537, 242] on div "1p Šūnu elpošanu nodrošina vakuola plazmātiskā membrāna hloroplasti mitohondrijs" at bounding box center [658, 195] width 422 height 206
click at [525, 263] on p "mitohondrijs" at bounding box center [658, 270] width 393 height 15
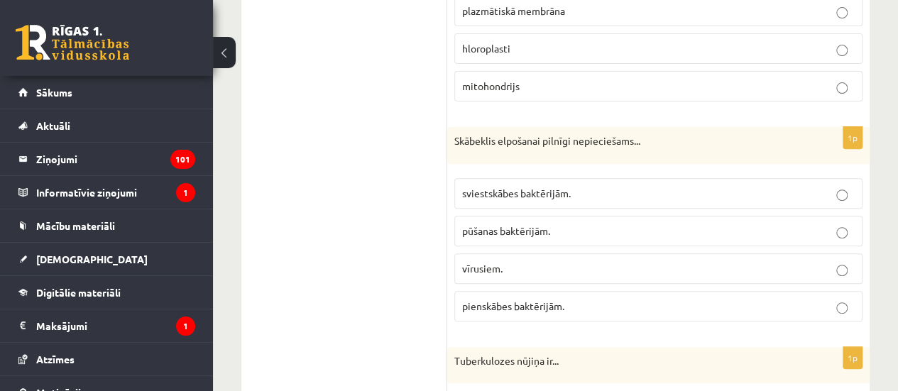
scroll to position [2895, 0]
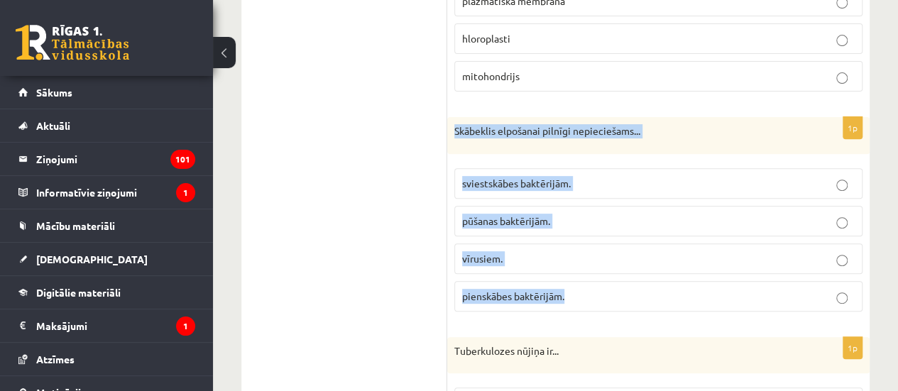
drag, startPoint x: 448, startPoint y: 106, endPoint x: 598, endPoint y: 287, distance: 235.5
click at [598, 287] on div "1p Skābeklis elpošanai pilnīgi nepieciešams... sviestskābes baktērijām. pūšanas…" at bounding box center [658, 220] width 422 height 206
click at [522, 207] on label "pūšanas baktērijām." at bounding box center [658, 221] width 408 height 31
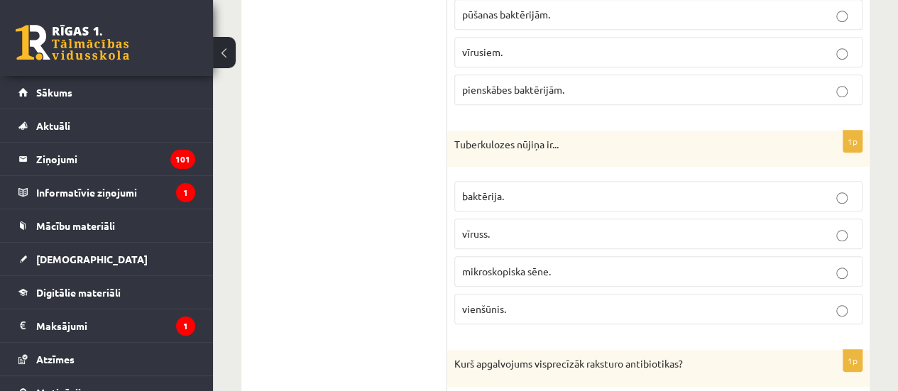
scroll to position [3103, 0]
drag, startPoint x: 455, startPoint y: 121, endPoint x: 531, endPoint y: 226, distance: 130.2
click at [562, 143] on div "1p Tuberkulozes nūjiņa ir... baktērija. vīruss. mikroskopiska sēne. vienšūnis." at bounding box center [658, 233] width 422 height 206
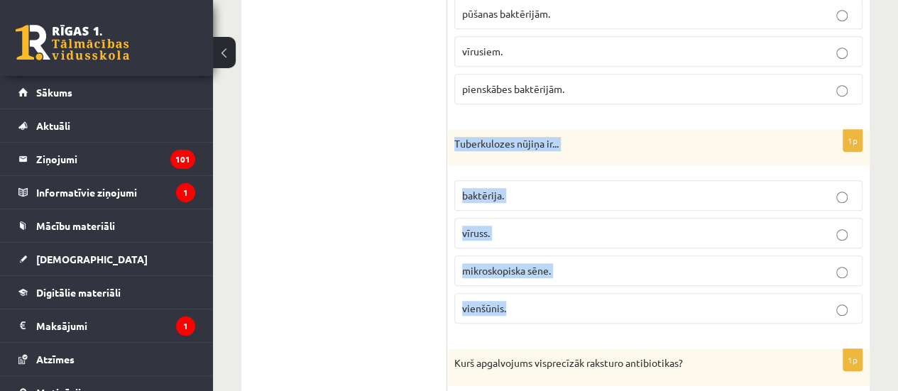
drag, startPoint x: 455, startPoint y: 120, endPoint x: 541, endPoint y: 266, distance: 169.6
click at [541, 266] on div "1p Tuberkulozes nūjiņa ir... baktērija. vīruss. mikroskopiska sēne. vienšūnis." at bounding box center [658, 233] width 422 height 206
click at [571, 188] on p "baktērija." at bounding box center [658, 195] width 393 height 15
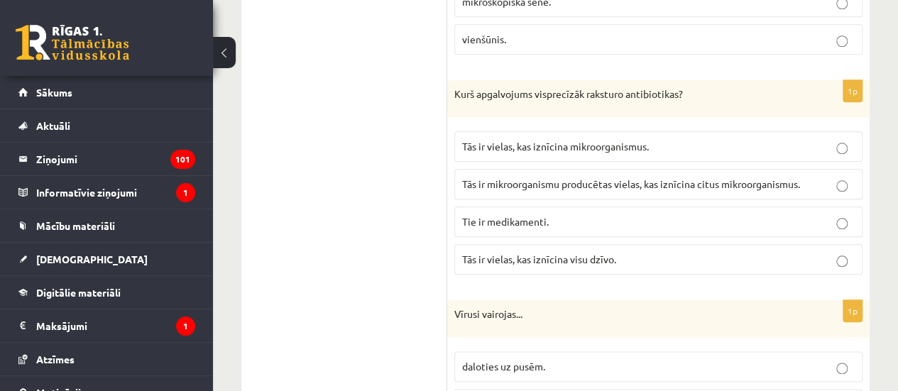
scroll to position [3372, 0]
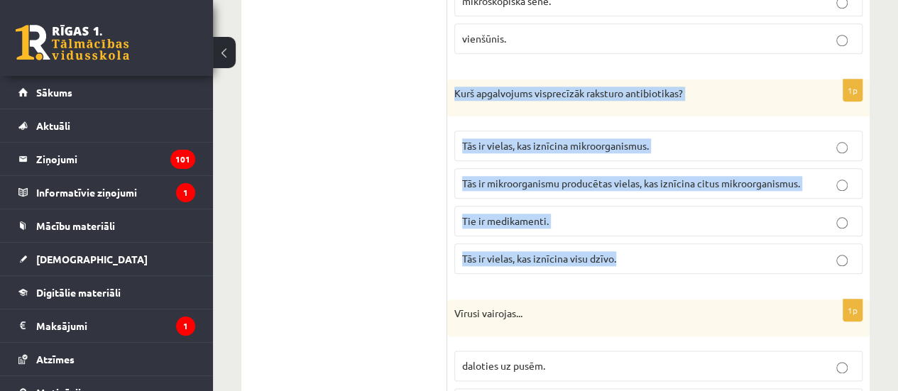
drag, startPoint x: 449, startPoint y: 63, endPoint x: 632, endPoint y: 241, distance: 254.5
click at [632, 241] on div "1p Kurš apgalvojums visprecīzāk raksturo antibiotikas? Tās ir vielas, kas iznīc…" at bounding box center [658, 183] width 422 height 206
click at [599, 177] on span "Tās ir mikroorganismu producētas vielas, kas iznīcina citus mikroorganismus." at bounding box center [631, 183] width 338 height 13
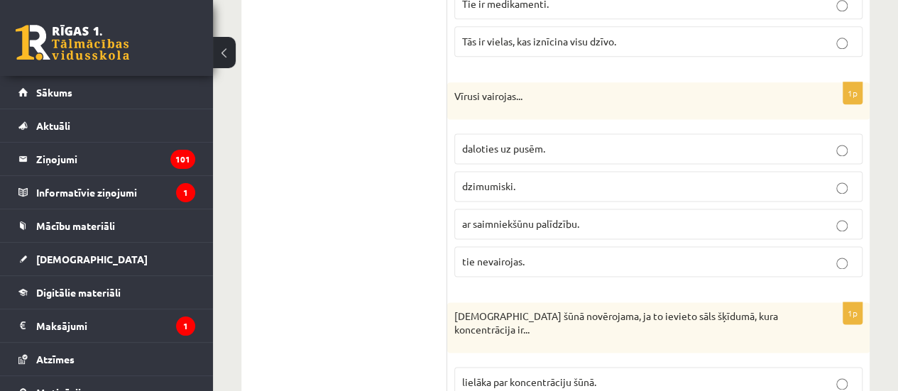
scroll to position [3590, 0]
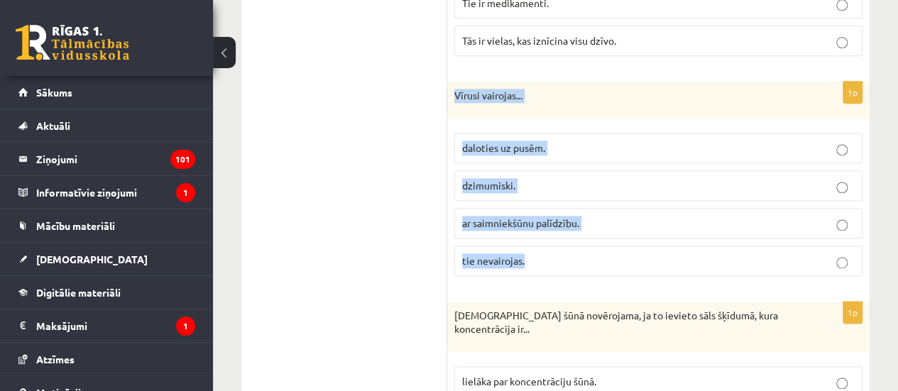
drag, startPoint x: 447, startPoint y: 66, endPoint x: 576, endPoint y: 213, distance: 195.2
click at [576, 213] on div "1p Vīrusi vairojas... daloties uz pusēm. dzimumiski. ar saimniekšūnu palīdzību.…" at bounding box center [658, 185] width 422 height 206
click at [603, 216] on p "ar saimniekšūnu palīdzību." at bounding box center [658, 223] width 393 height 15
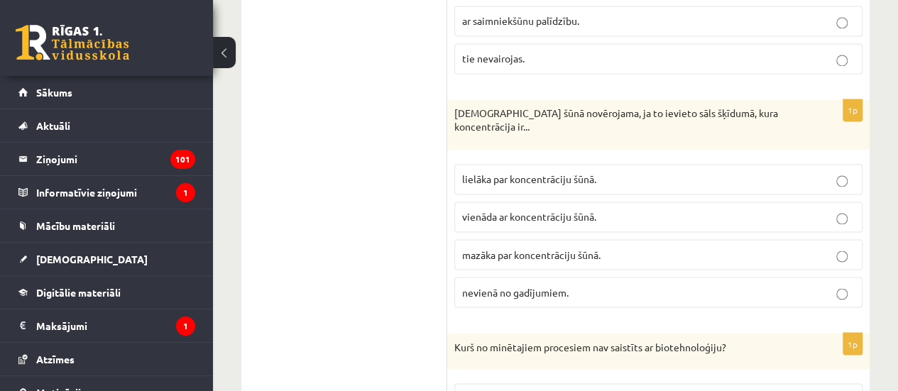
scroll to position [3795, 0]
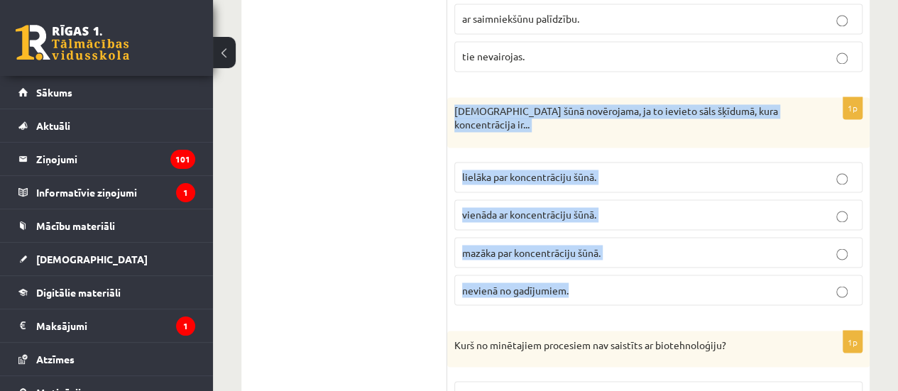
drag, startPoint x: 449, startPoint y: 79, endPoint x: 590, endPoint y: 249, distance: 221.3
click at [590, 249] on div "1p Deplazmolīze šūnā novērojama, ja to ievieto sāls šķīdumā, kura koncentrācija…" at bounding box center [658, 206] width 422 height 219
click at [615, 170] on p "lielāka par koncentrāciju šūnā." at bounding box center [658, 177] width 393 height 15
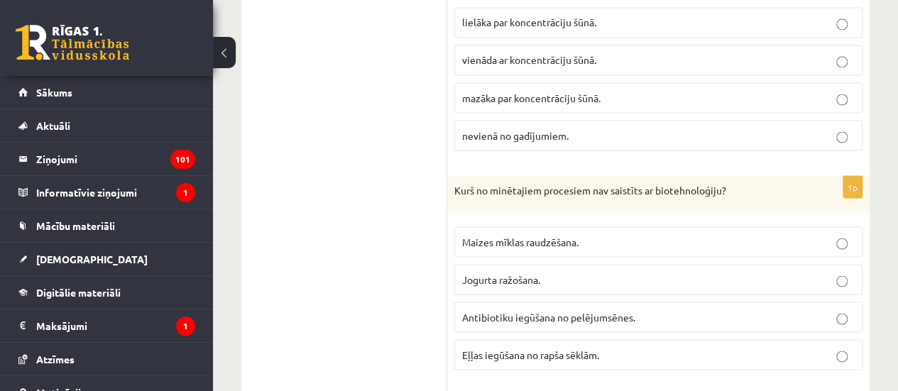
scroll to position [4026, 0]
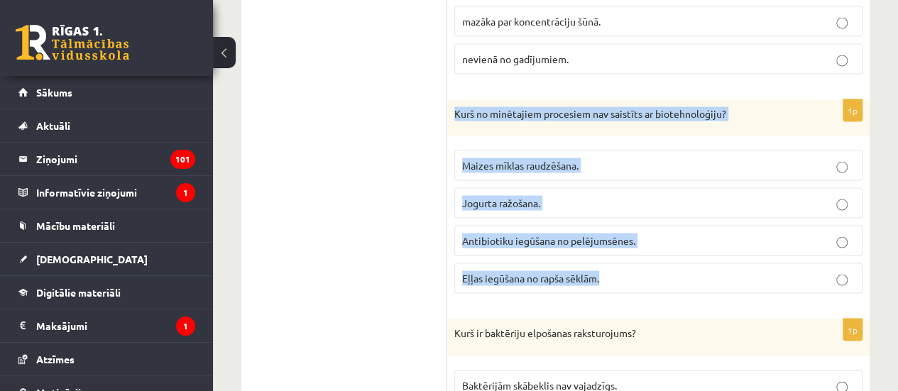
drag, startPoint x: 447, startPoint y: 80, endPoint x: 626, endPoint y: 242, distance: 241.2
click at [626, 242] on div "1p Kurš no minētajiem procesiem nav saistīts ar biotehnoloģiju? Maizes mīklas r…" at bounding box center [658, 202] width 422 height 206
click at [588, 271] on span "Eļļas iegūšana no rapša sēklām." at bounding box center [530, 277] width 137 height 13
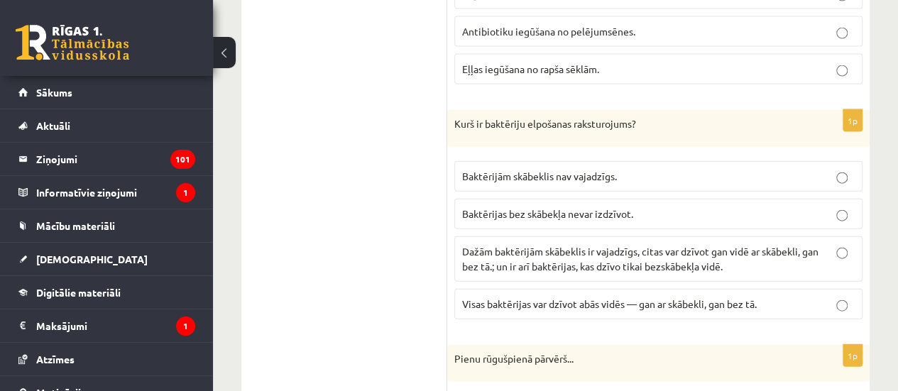
scroll to position [4248, 0]
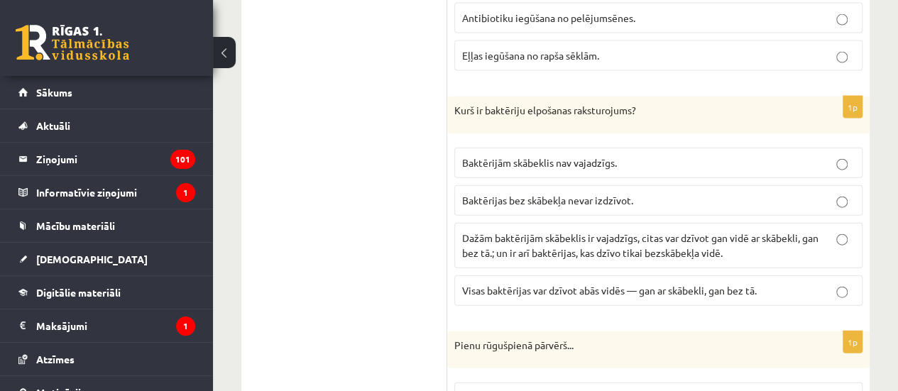
drag, startPoint x: 446, startPoint y: 70, endPoint x: 655, endPoint y: 231, distance: 264.2
click at [705, 141] on fieldset "Baktērijām skābeklis nav vajadzīgs. Baktērijas bez skābekļa nevar izdzīvot. Daž…" at bounding box center [658, 226] width 408 height 170
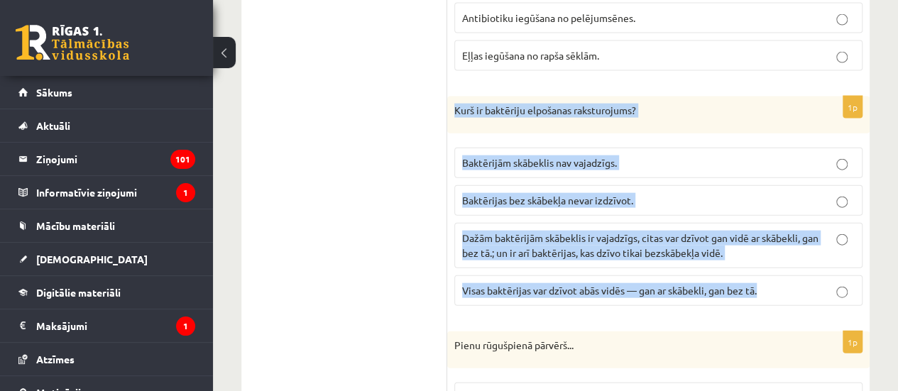
drag, startPoint x: 454, startPoint y: 76, endPoint x: 777, endPoint y: 262, distance: 373.3
click at [777, 262] on div "1p Kurš ir baktēriju elpošanas raksturojums? Baktērijām skābeklis nav vajadzīgs…" at bounding box center [658, 207] width 422 height 221
click at [613, 231] on p "Dažām baktērijām skābeklis ir vajadzīgs, citas var dzīvot gan vidē ar skābekli,…" at bounding box center [658, 246] width 393 height 30
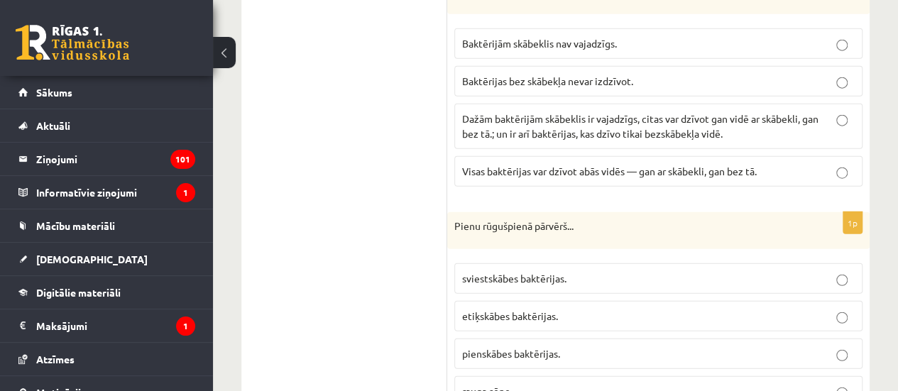
scroll to position [4398, 0]
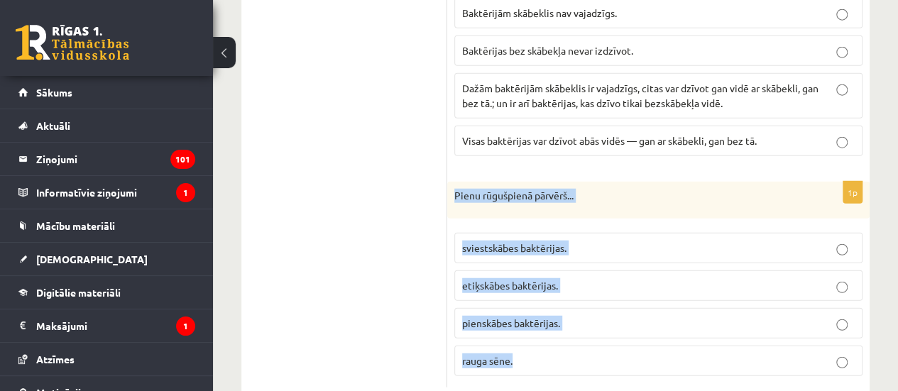
drag, startPoint x: 453, startPoint y: 160, endPoint x: 539, endPoint y: 336, distance: 195.9
click at [539, 336] on div "1p Pienu rūgušpienā pārvērš... sviestskābes baktērijas. etiķskābes baktērijas. …" at bounding box center [658, 285] width 422 height 206
click at [598, 308] on label "pienskābes baktērijas." at bounding box center [658, 323] width 408 height 31
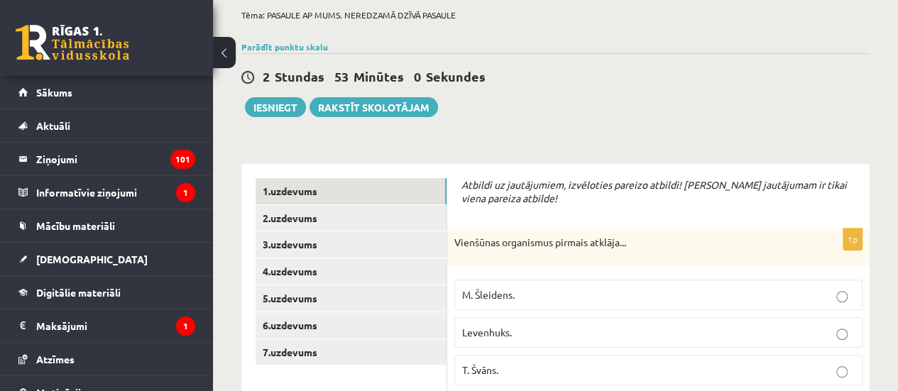
scroll to position [109, 0]
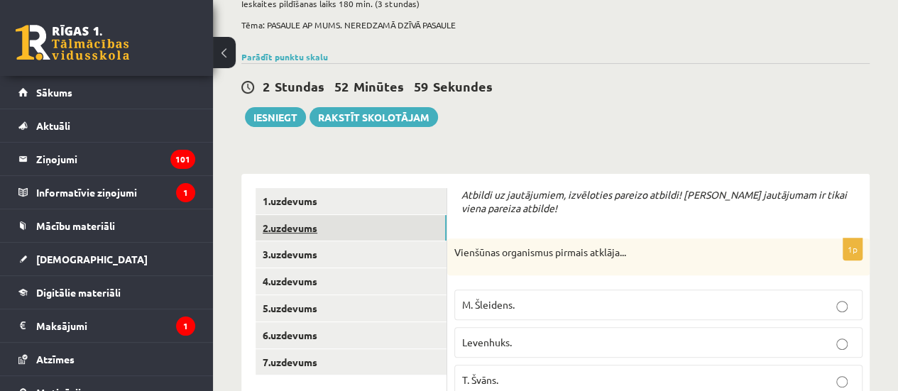
click at [356, 234] on link "2.uzdevums" at bounding box center [351, 228] width 191 height 26
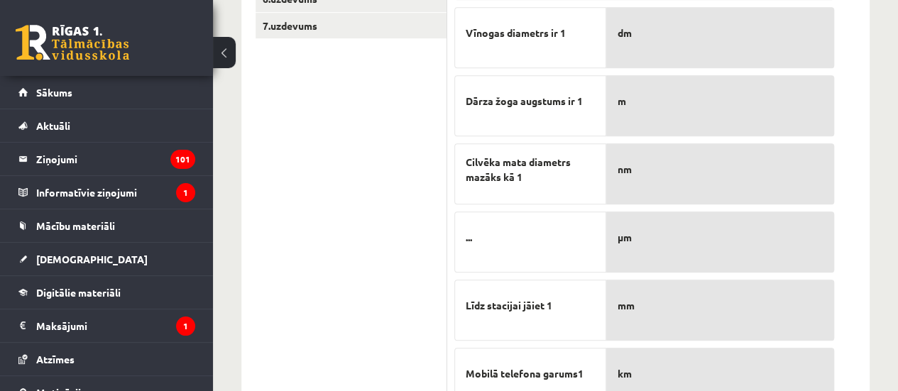
scroll to position [509, 0]
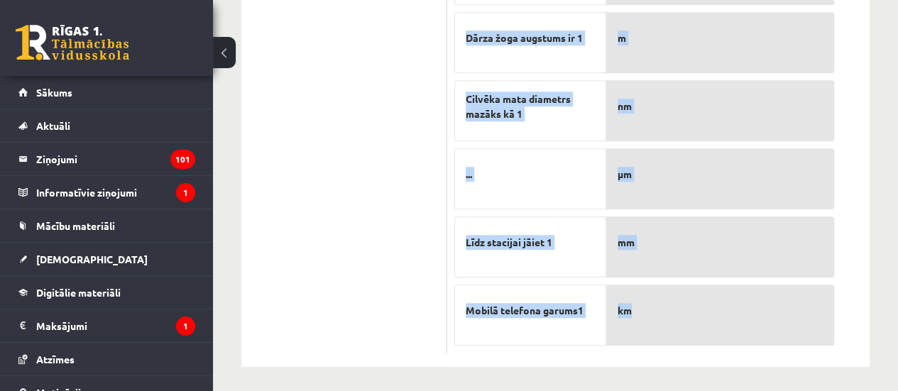
drag, startPoint x: 454, startPoint y: 194, endPoint x: 789, endPoint y: 326, distance: 359.5
click at [789, 326] on div "Savieno ar atbilstošo mērvienību! 6p Savieno ar atbilstošo mērvienību! Atoma ko…" at bounding box center [658, 70] width 422 height 593
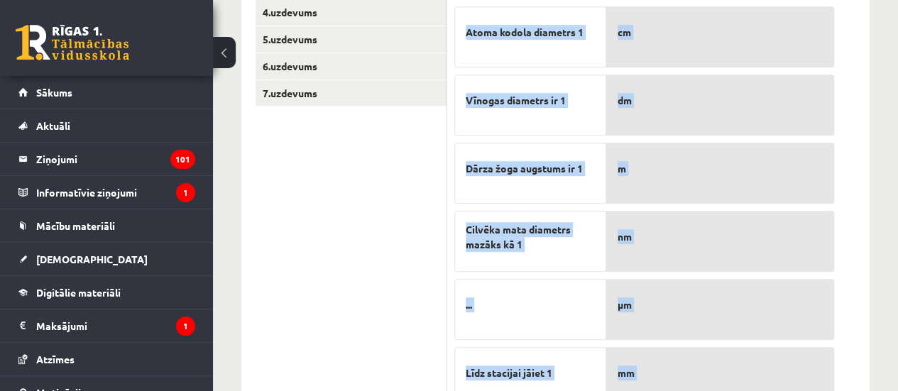
scroll to position [373, 0]
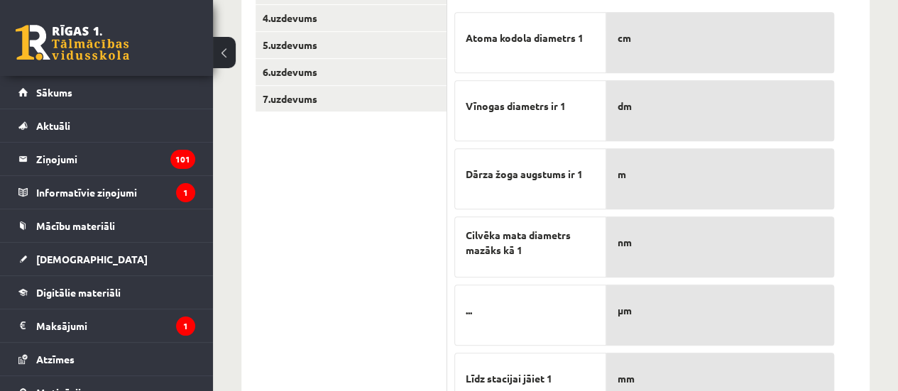
click at [403, 197] on ul "1.uzdevums 2.uzdevums 3.uzdevums 4.uzdevums 5.uzdevums 6.uzdevums 7.uzdevums" at bounding box center [352, 207] width 192 height 564
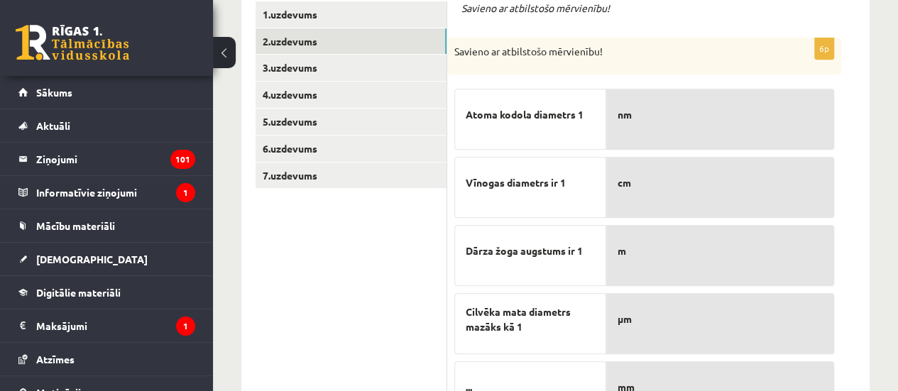
scroll to position [292, 0]
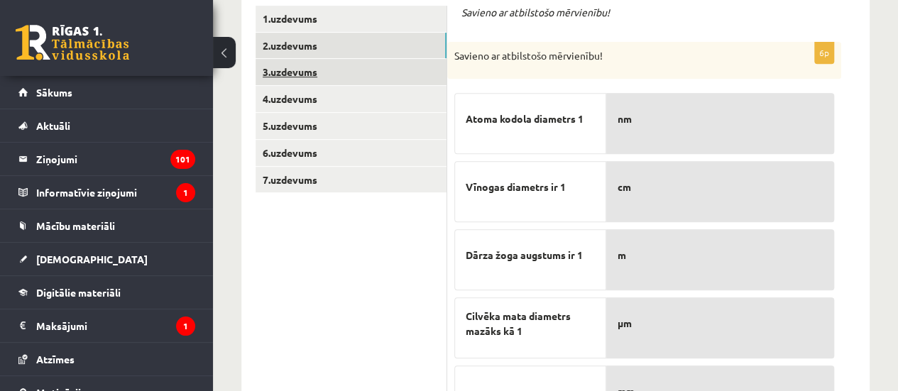
click at [324, 80] on link "3.uzdevums" at bounding box center [351, 72] width 191 height 26
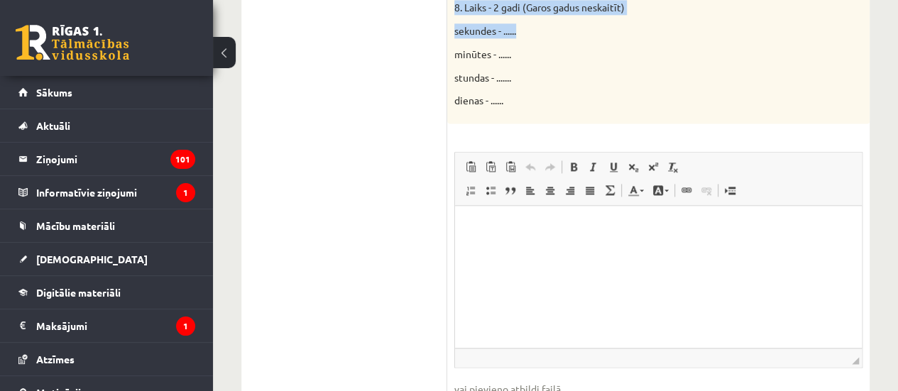
scroll to position [922, 0]
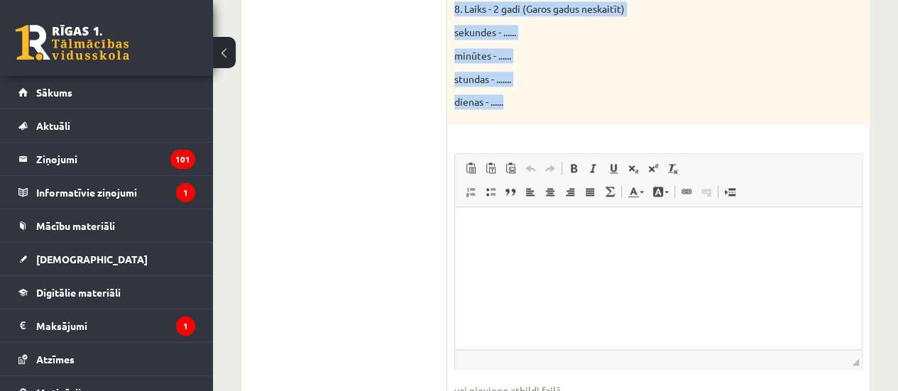
drag, startPoint x: 450, startPoint y: 50, endPoint x: 564, endPoint y: 81, distance: 118.3
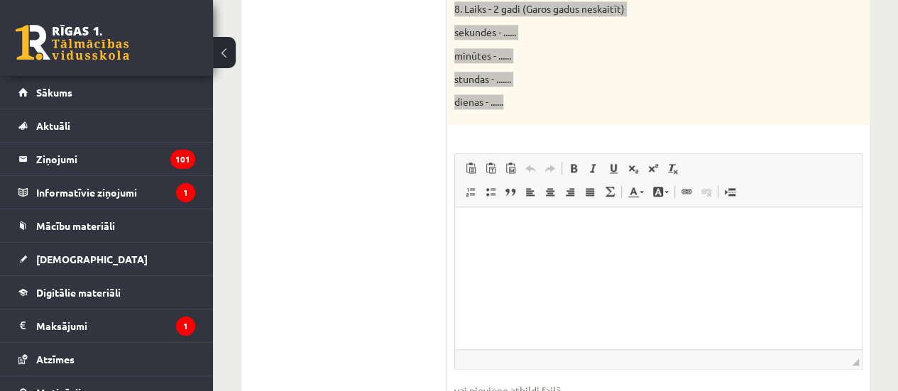
click at [476, 226] on p "Bagātinātā teksta redaktors, wiswyg-editor-user-answer-47024757774680" at bounding box center [658, 228] width 378 height 15
paste body "Bagātinātā teksta redaktors, wiswyg-editor-user-answer-47024757774680"
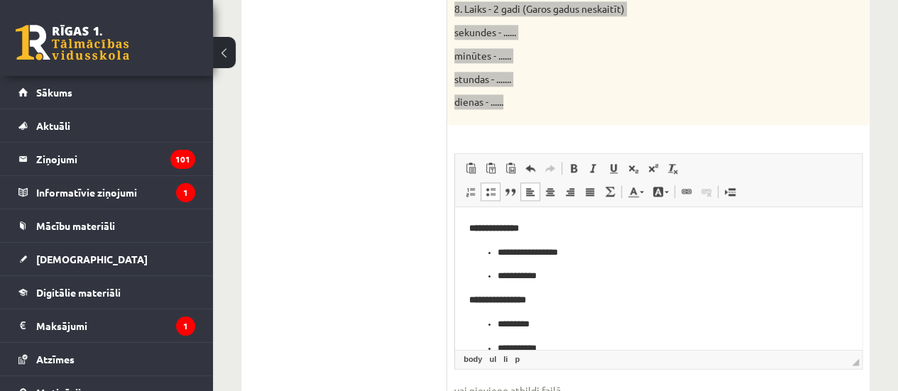
scroll to position [163, 0]
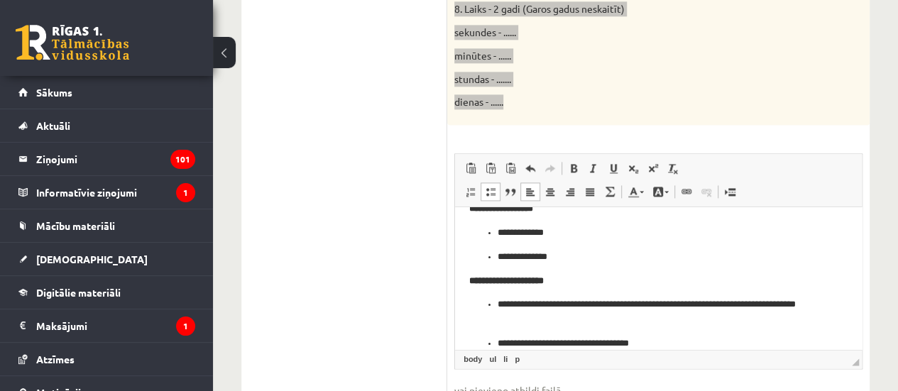
click at [563, 324] on p "**********" at bounding box center [653, 312] width 311 height 30
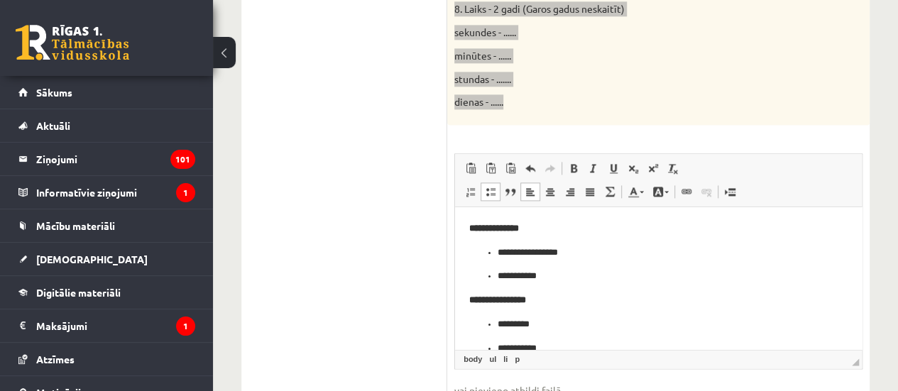
scroll to position [180, 0]
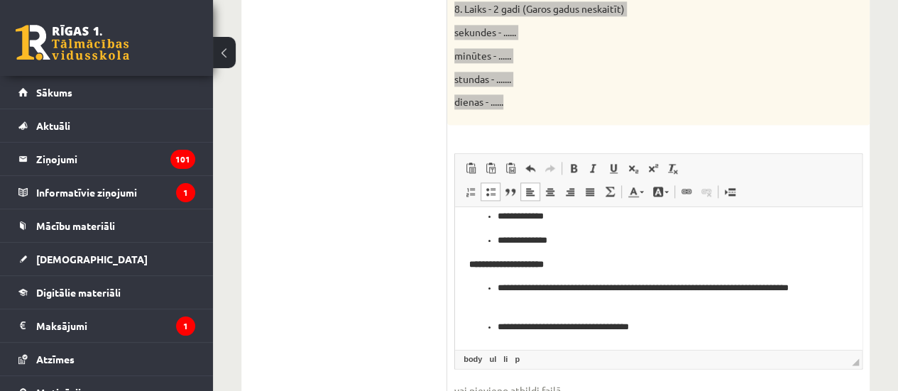
click at [670, 326] on p "**********" at bounding box center [653, 327] width 311 height 15
click at [488, 186] on span at bounding box center [490, 191] width 11 height 11
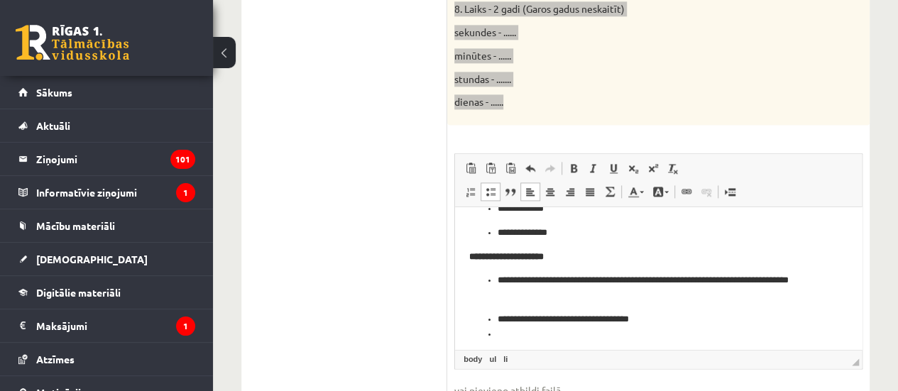
click at [491, 186] on span at bounding box center [490, 191] width 11 height 11
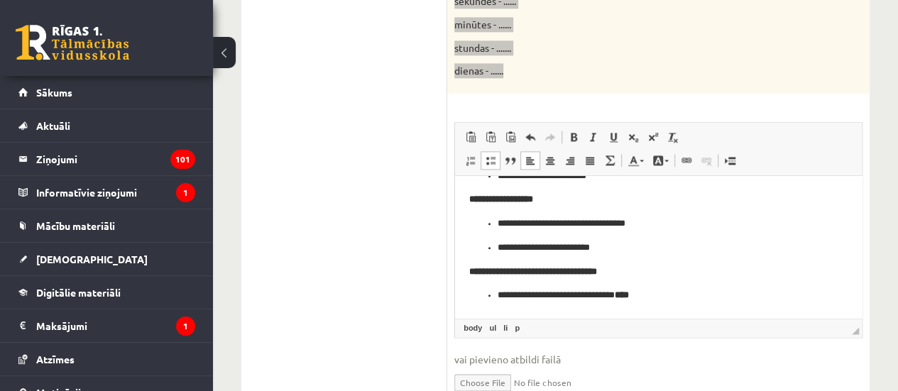
scroll to position [403, 0]
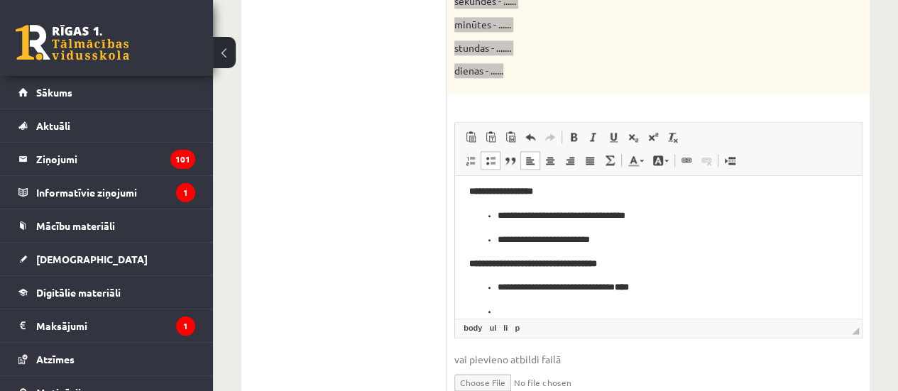
click at [488, 155] on span at bounding box center [490, 160] width 11 height 11
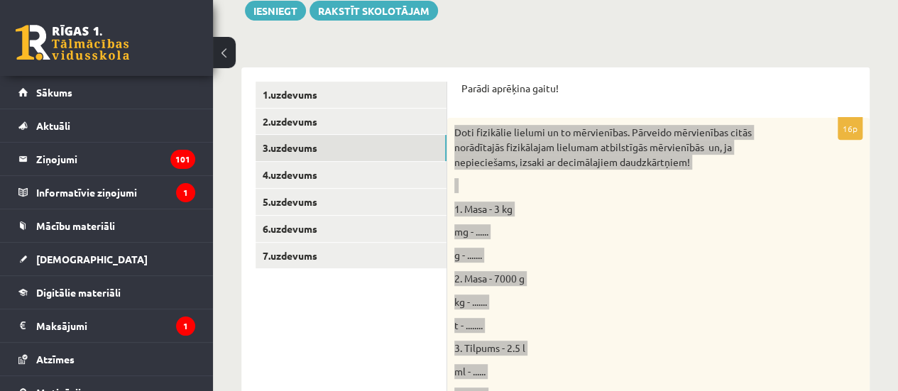
scroll to position [215, 0]
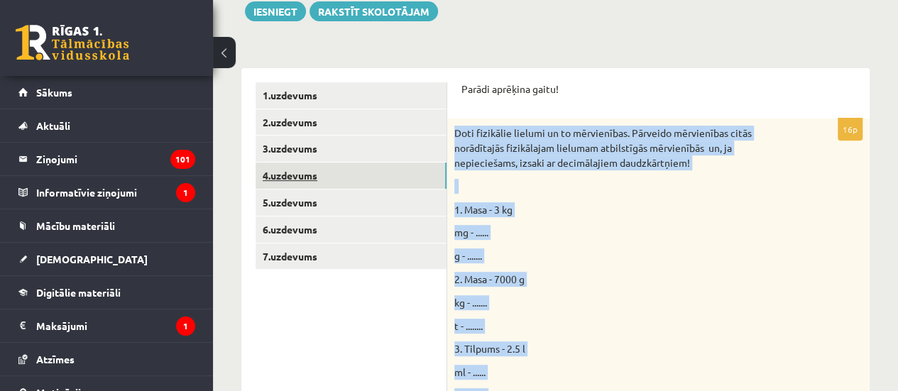
click at [352, 179] on link "4.uzdevums" at bounding box center [351, 176] width 191 height 26
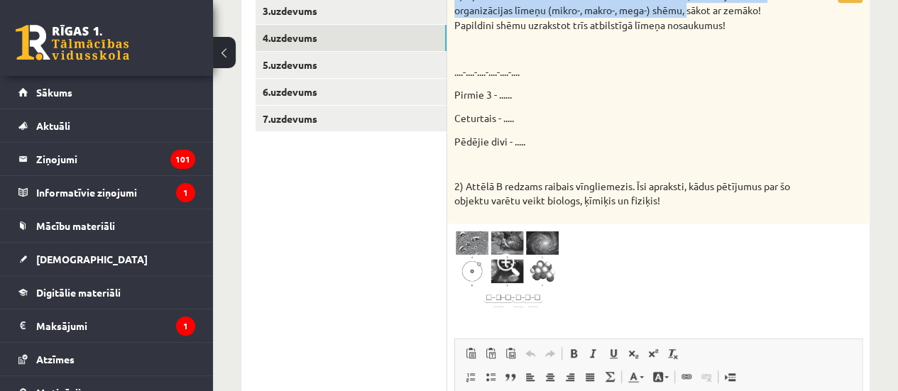
scroll to position [309, 0]
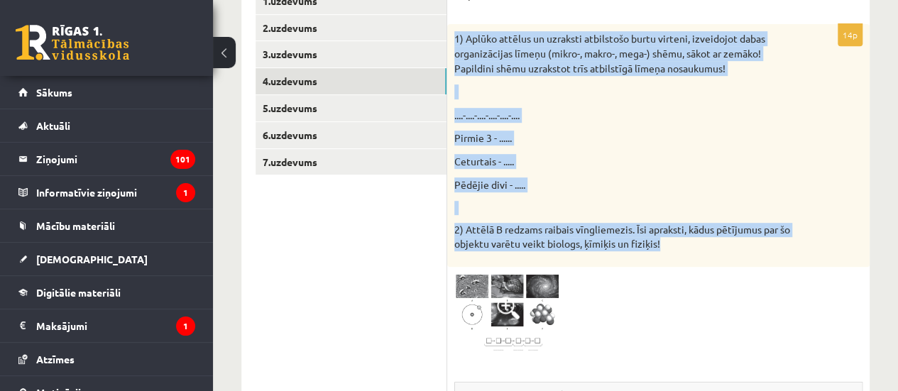
drag, startPoint x: 450, startPoint y: 129, endPoint x: 769, endPoint y: 263, distance: 346.5
click at [769, 263] on div "1) Aplūko attēlus un uzraksti atbilstošo burtu virteni, izveidojot dabas organi…" at bounding box center [658, 145] width 422 height 242
click at [490, 289] on img at bounding box center [507, 314] width 106 height 80
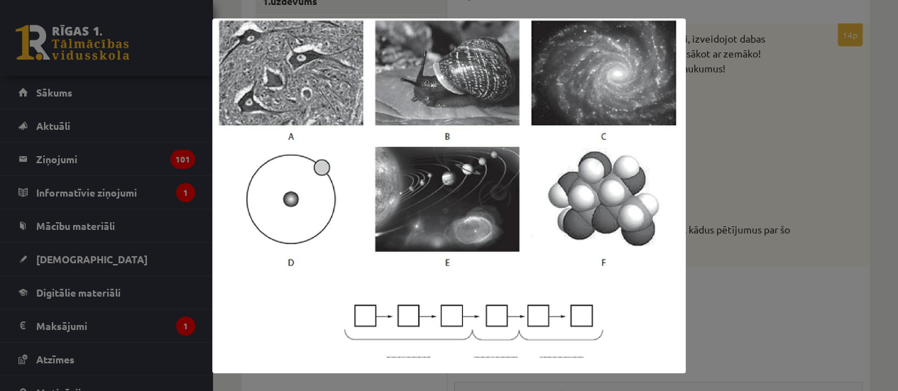
click at [806, 119] on div at bounding box center [449, 195] width 898 height 391
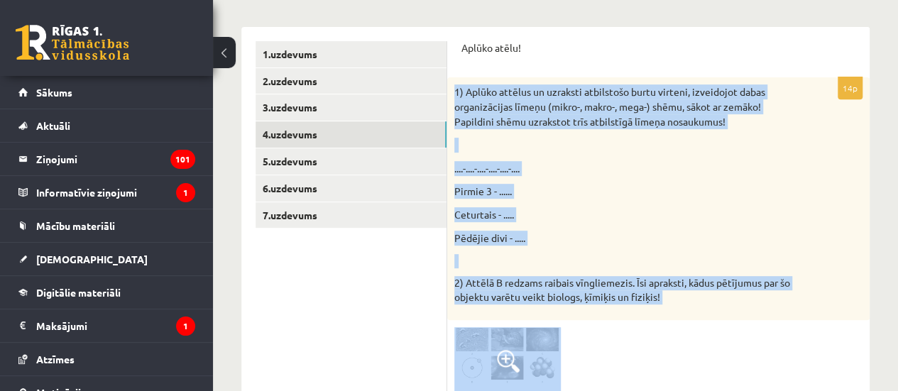
scroll to position [264, 0]
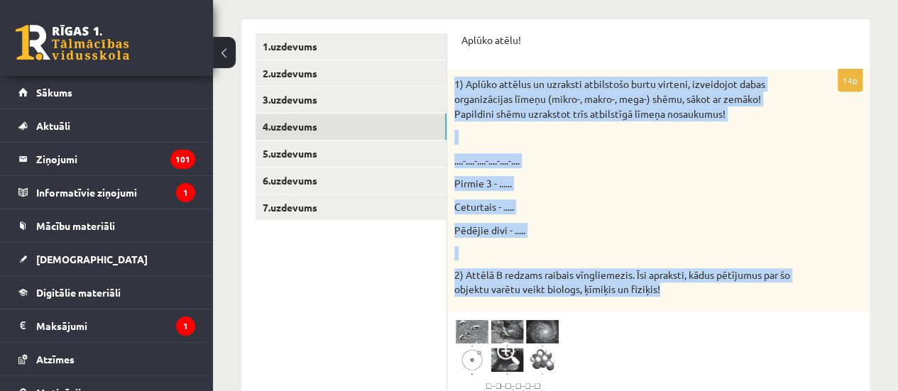
drag, startPoint x: 455, startPoint y: 38, endPoint x: 705, endPoint y: 283, distance: 349.9
click at [705, 283] on div "1) Aplūko attēlus un uzraksti atbilstošo burtu virteni, izveidojot dabas organi…" at bounding box center [658, 191] width 422 height 242
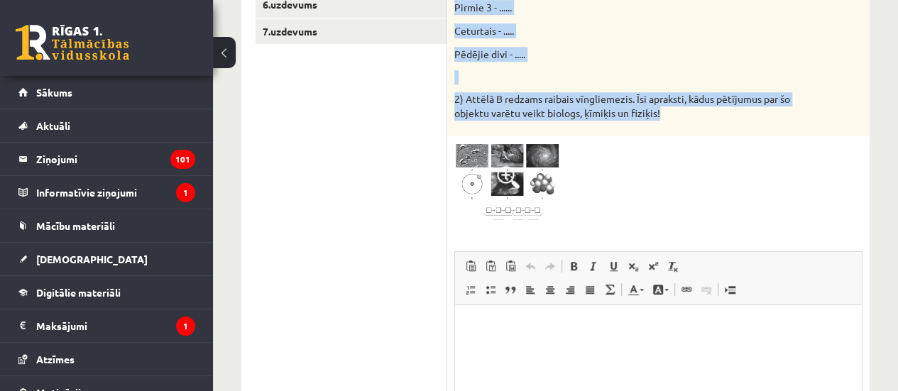
scroll to position [439, 0]
click at [527, 167] on img at bounding box center [507, 184] width 106 height 80
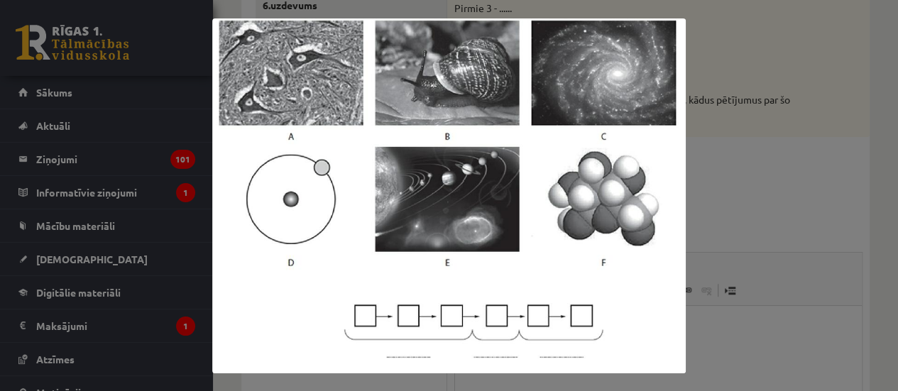
click at [726, 136] on div at bounding box center [449, 195] width 898 height 391
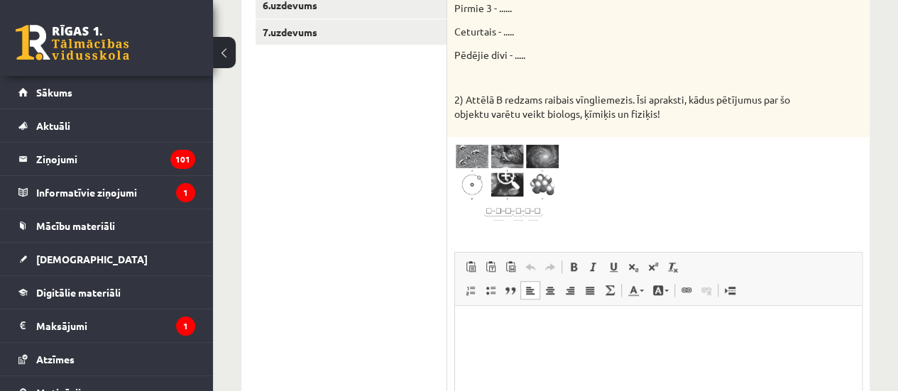
click at [469, 316] on html at bounding box center [658, 327] width 407 height 43
click at [494, 157] on img at bounding box center [507, 184] width 106 height 80
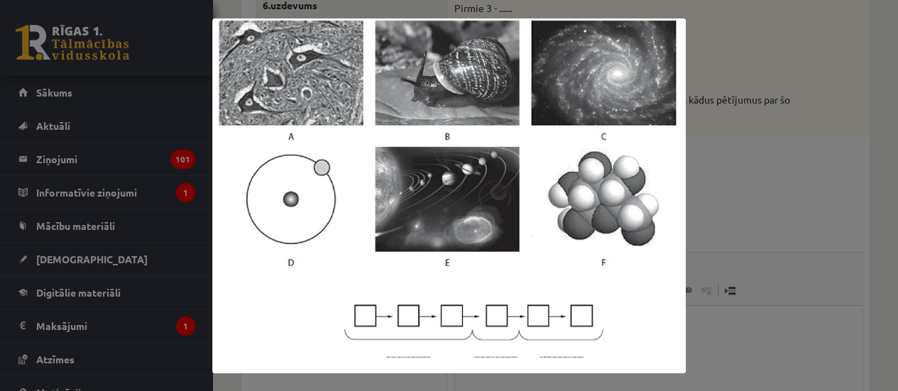
click at [724, 161] on div at bounding box center [449, 195] width 898 height 391
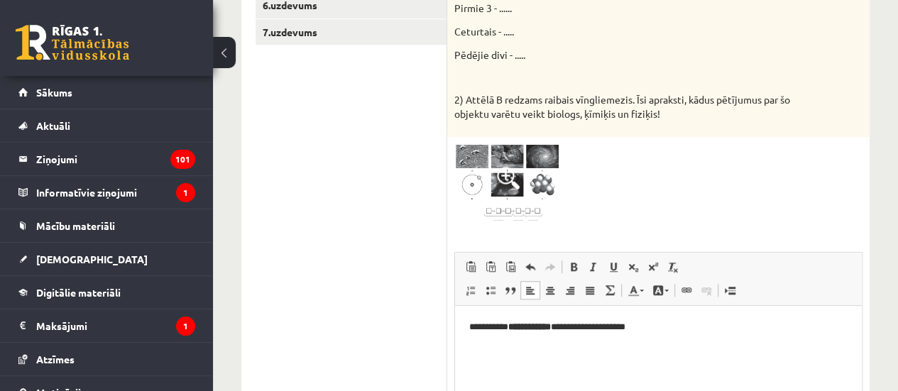
scroll to position [553, 0]
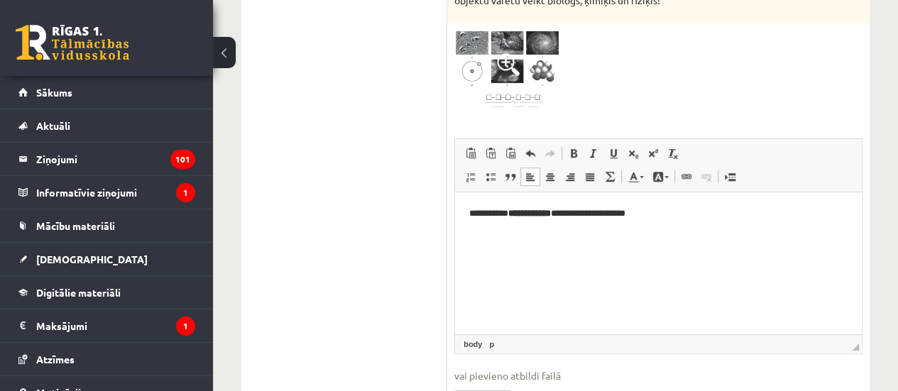
click at [673, 212] on p "**********" at bounding box center [658, 214] width 378 height 15
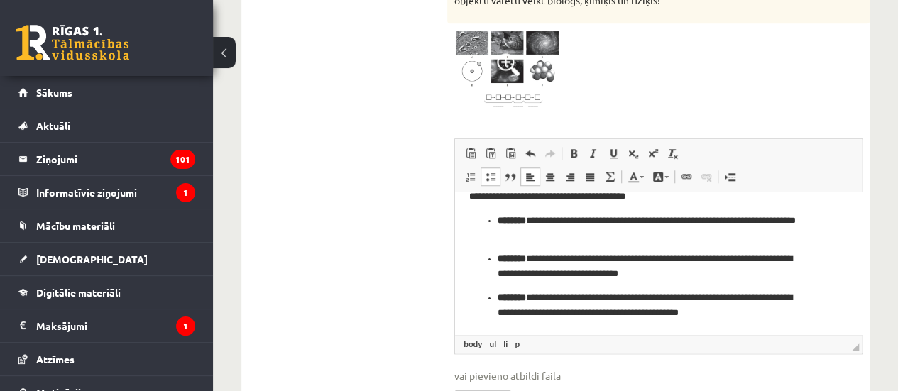
scroll to position [97, 0]
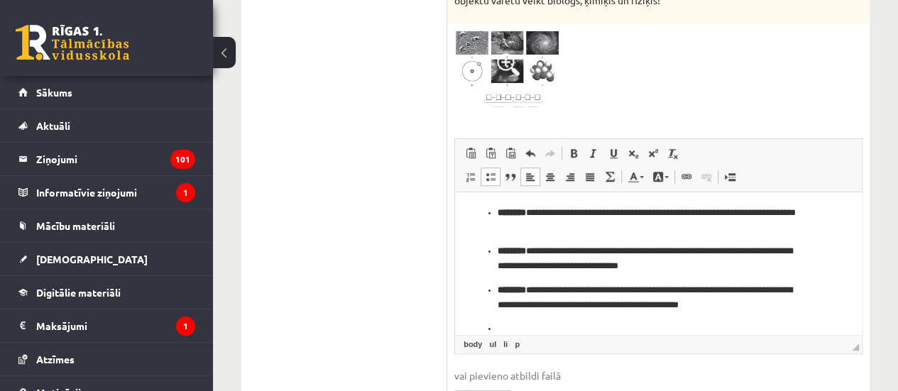
click at [493, 177] on span at bounding box center [490, 176] width 11 height 11
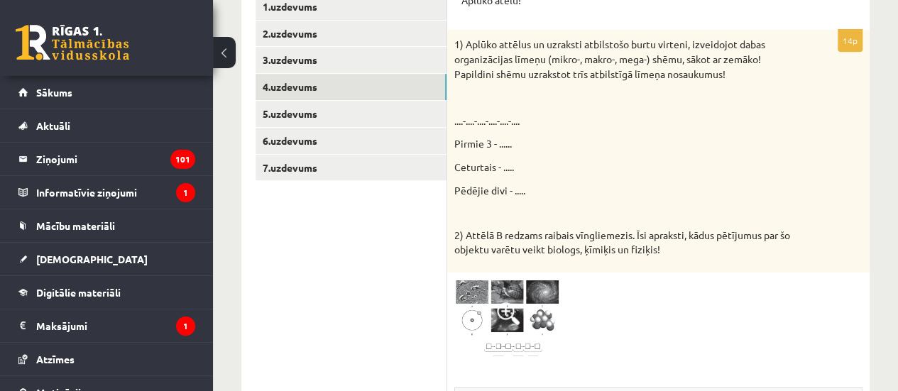
scroll to position [302, 0]
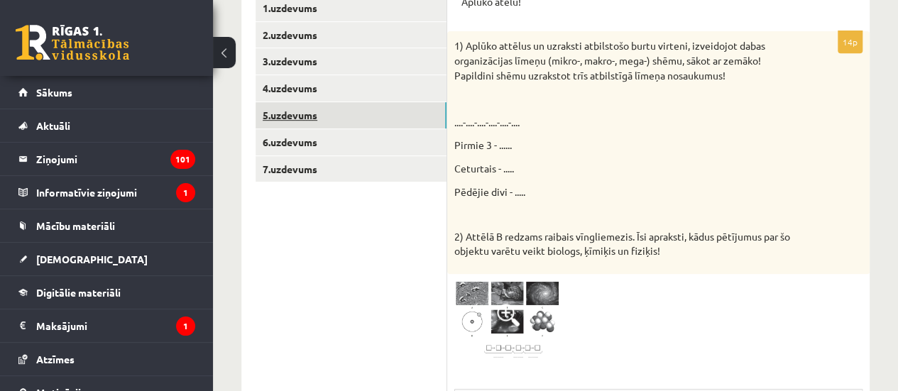
click at [406, 112] on link "5.uzdevums" at bounding box center [351, 115] width 191 height 26
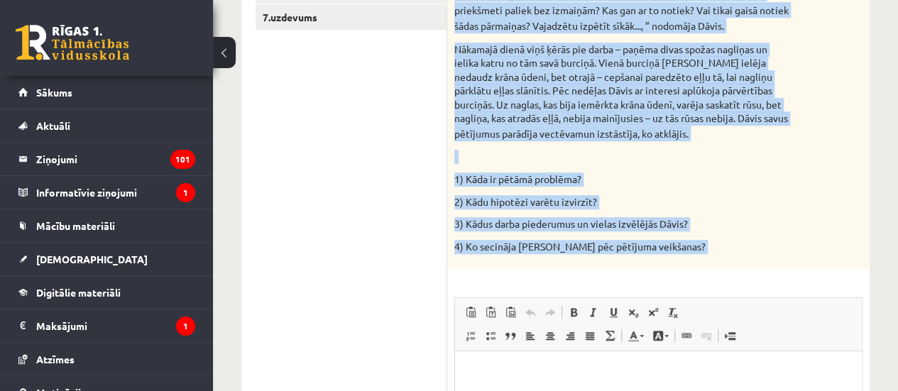
scroll to position [484, 0]
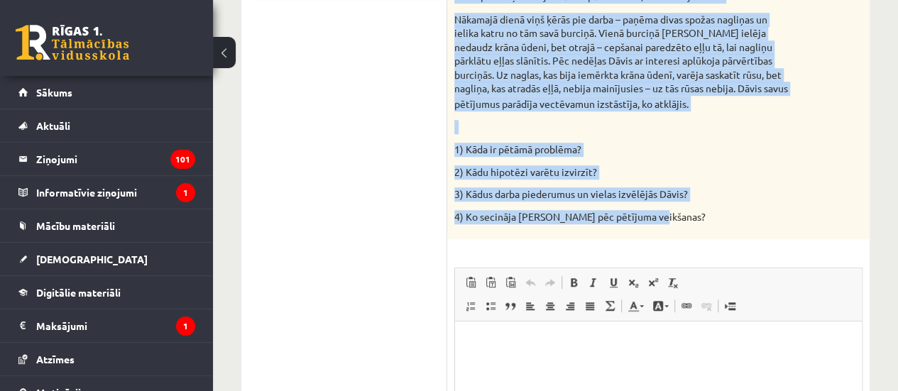
drag, startPoint x: 451, startPoint y: 80, endPoint x: 655, endPoint y: 218, distance: 246.5
click at [655, 218] on div "Dāvis nevarēja vien sagaidīt, kad beidzot sāksies vasaras brīvlaiks. Vectēvam b…" at bounding box center [658, 45] width 422 height 390
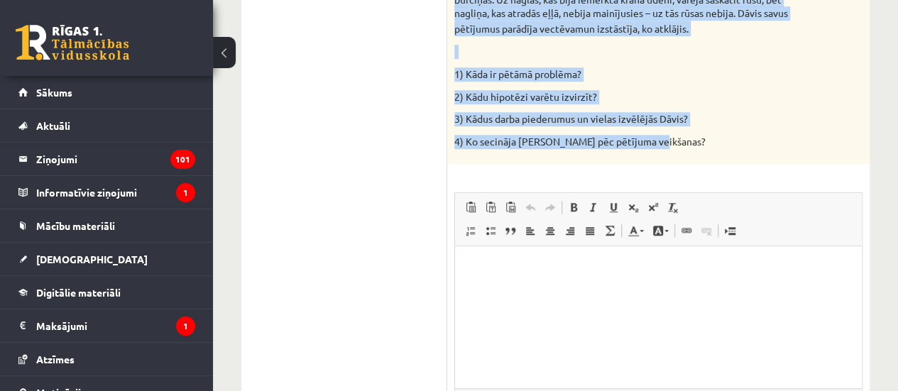
scroll to position [560, 0]
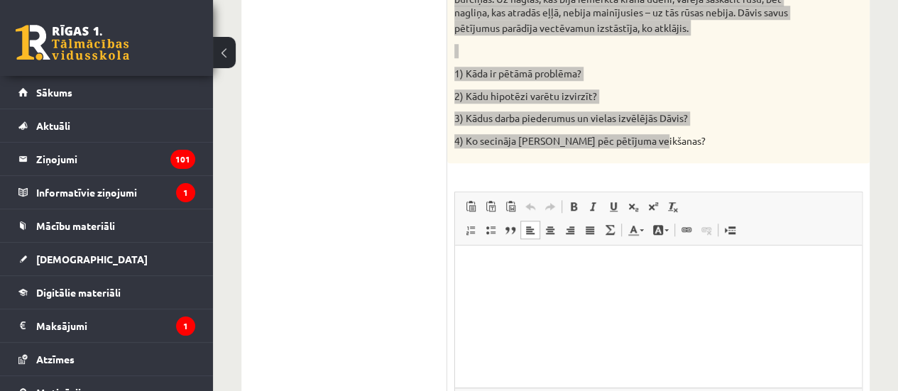
click at [473, 263] on p "Bagātinātā teksta redaktors, wiswyg-editor-user-answer-47024812548840" at bounding box center [658, 267] width 378 height 15
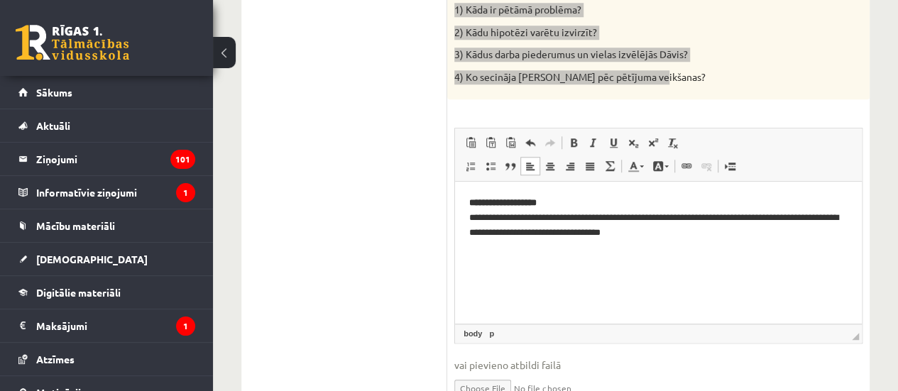
scroll to position [625, 0]
drag, startPoint x: 563, startPoint y: 200, endPoint x: 479, endPoint y: 199, distance: 83.8
click at [479, 199] on p "**********" at bounding box center [658, 217] width 378 height 44
click at [572, 141] on span at bounding box center [573, 141] width 11 height 11
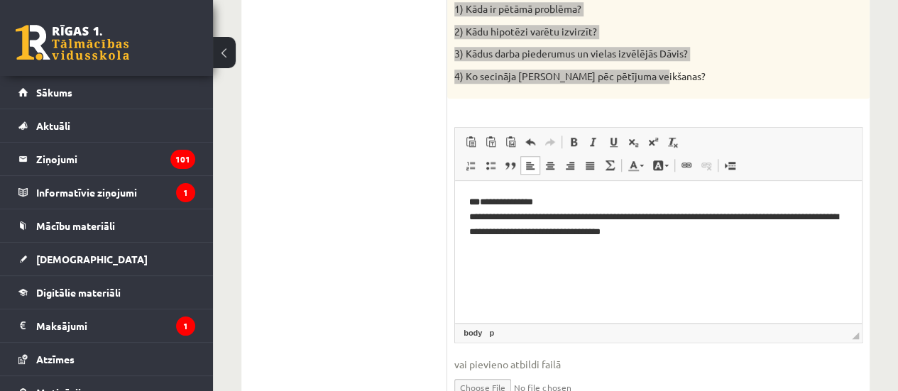
click at [689, 236] on p "**********" at bounding box center [658, 217] width 378 height 44
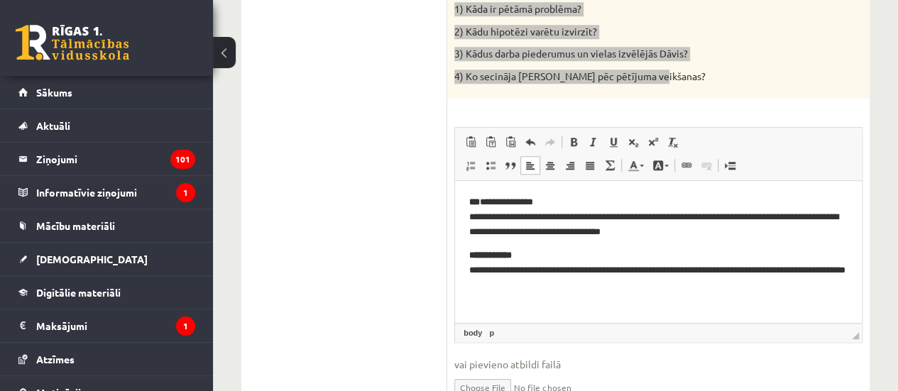
click at [522, 253] on p "**********" at bounding box center [658, 270] width 378 height 44
click at [574, 136] on span at bounding box center [573, 141] width 11 height 11
click at [549, 286] on p "**********" at bounding box center [658, 270] width 378 height 44
drag, startPoint x: 520, startPoint y: 254, endPoint x: 477, endPoint y: 255, distance: 42.6
click at [477, 255] on strong "**********" at bounding box center [488, 255] width 39 height 9
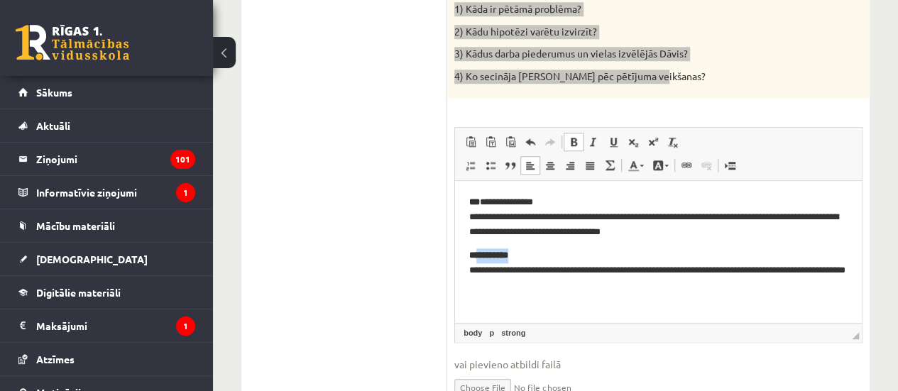
click at [574, 142] on span at bounding box center [573, 141] width 11 height 11
click at [576, 138] on span at bounding box center [573, 141] width 11 height 11
click at [547, 292] on p "**********" at bounding box center [658, 270] width 378 height 44
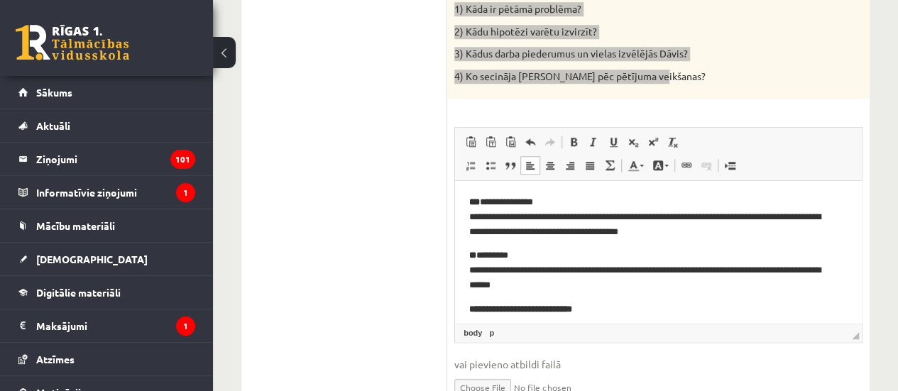
scroll to position [87, 0]
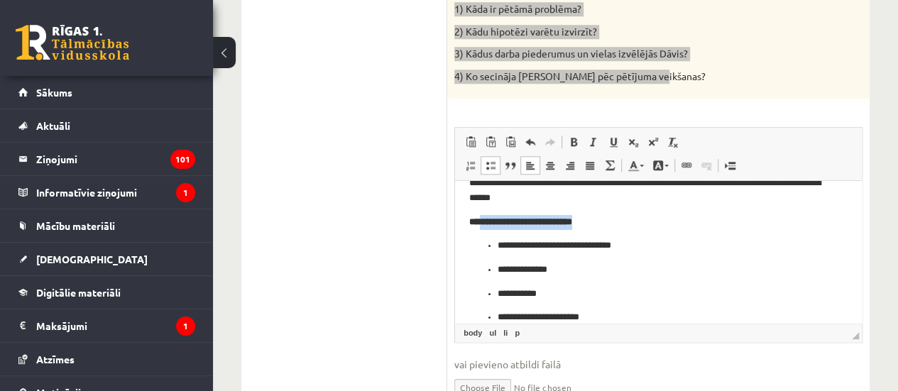
drag, startPoint x: 603, startPoint y: 221, endPoint x: 479, endPoint y: 224, distance: 123.5
click at [479, 224] on p "**********" at bounding box center [658, 222] width 378 height 15
click at [572, 140] on span at bounding box center [573, 141] width 11 height 11
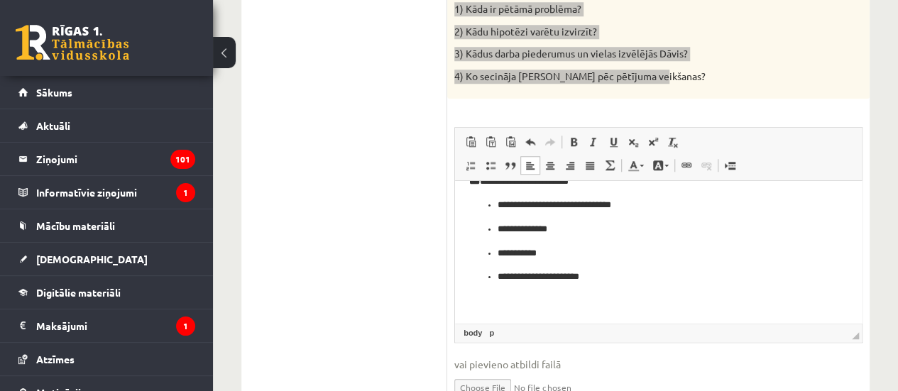
click at [607, 271] on p "**********" at bounding box center [653, 277] width 311 height 15
click at [488, 166] on span at bounding box center [490, 165] width 11 height 11
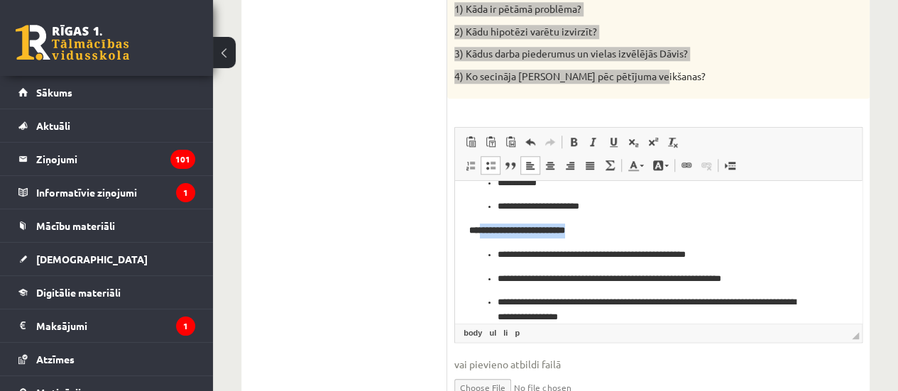
drag, startPoint x: 590, startPoint y: 228, endPoint x: 481, endPoint y: 227, distance: 109.3
click at [481, 227] on strong "**********" at bounding box center [517, 230] width 96 height 9
click at [571, 144] on span at bounding box center [573, 141] width 11 height 11
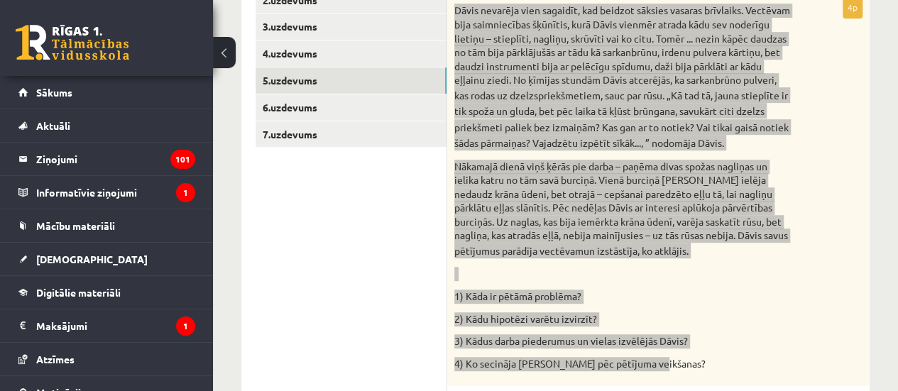
scroll to position [336, 0]
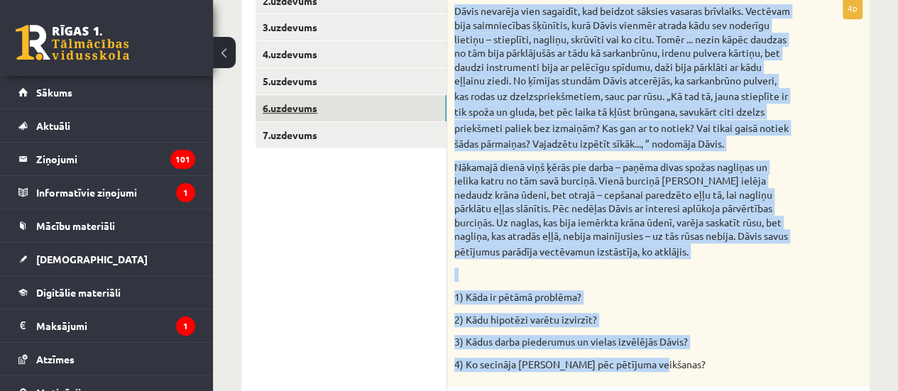
click at [355, 100] on link "6.uzdevums" at bounding box center [351, 108] width 191 height 26
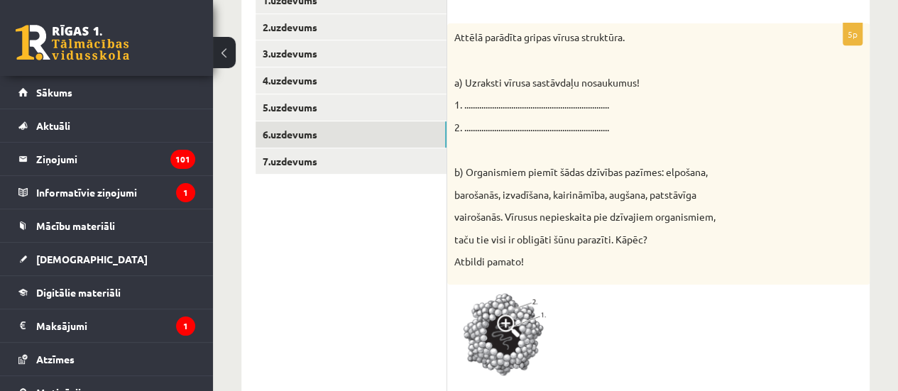
scroll to position [311, 0]
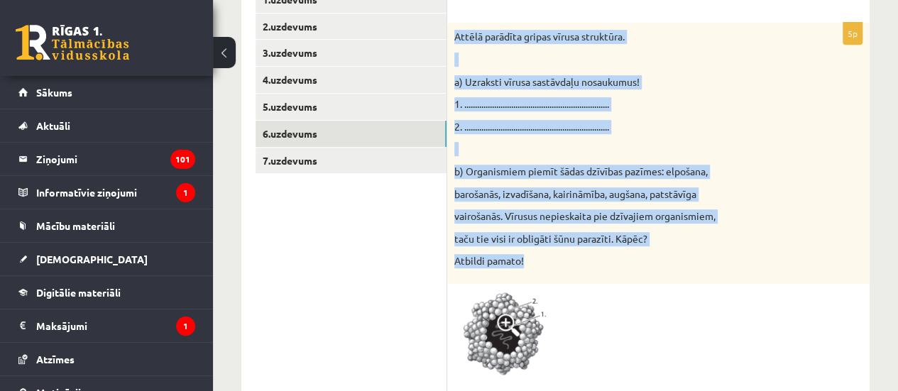
drag, startPoint x: 451, startPoint y: 35, endPoint x: 609, endPoint y: 265, distance: 278.2
click at [609, 265] on div "Attēlā parādīta gripas vīrusa struktūra. a) Uzraksti vīrusa sastāvdaļu nosaukum…" at bounding box center [658, 153] width 422 height 261
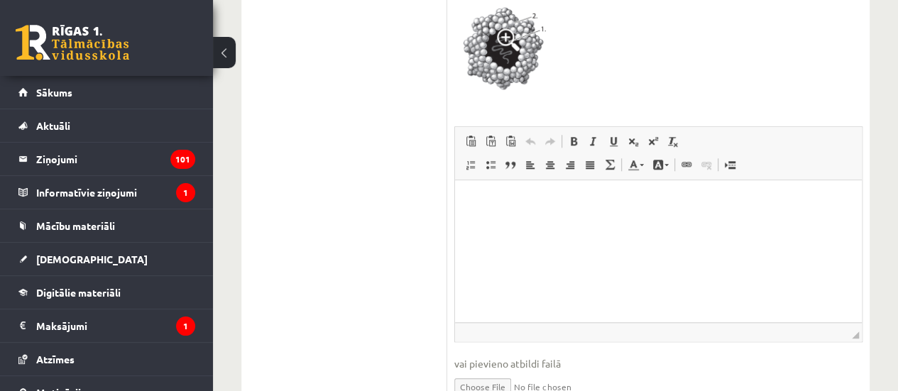
scroll to position [596, 0]
drag, startPoint x: 935, startPoint y: 396, endPoint x: 481, endPoint y: 217, distance: 488.2
click at [481, 217] on html at bounding box center [658, 201] width 407 height 43
click at [471, 202] on p "Bagātinātā teksta redaktors, wiswyg-editor-user-answer-47024900847900" at bounding box center [658, 201] width 378 height 15
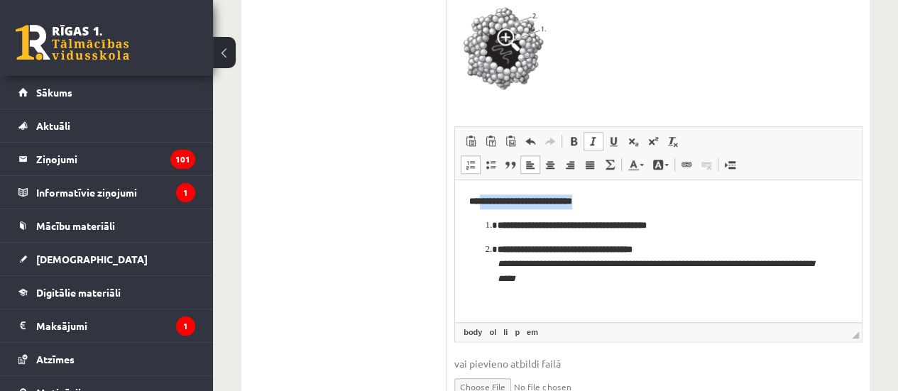
drag, startPoint x: 599, startPoint y: 203, endPoint x: 481, endPoint y: 202, distance: 118.5
click at [481, 202] on p "**********" at bounding box center [658, 201] width 378 height 15
click at [575, 136] on span at bounding box center [573, 141] width 11 height 11
click at [517, 198] on p "**********" at bounding box center [658, 201] width 378 height 15
click at [536, 204] on p "**********" at bounding box center [658, 201] width 378 height 15
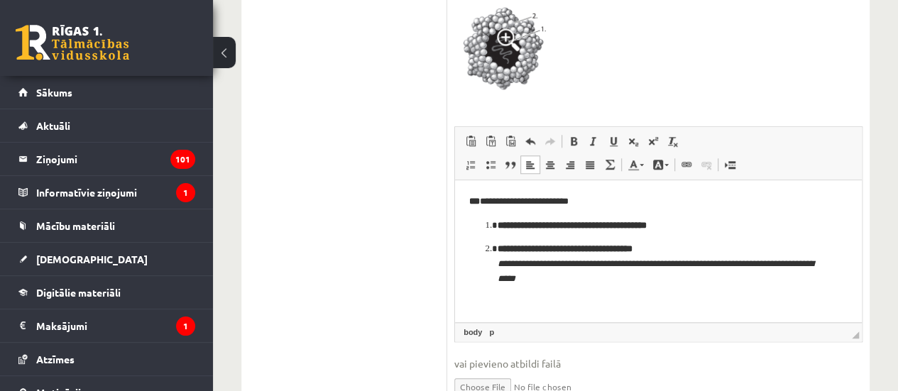
click at [705, 258] on p "**********" at bounding box center [659, 264] width 322 height 44
click at [671, 251] on p "**********" at bounding box center [659, 264] width 322 height 44
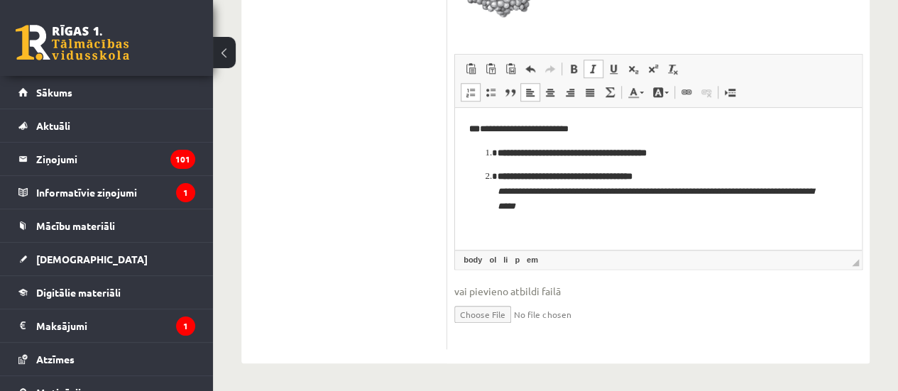
click at [594, 217] on html "**********" at bounding box center [658, 168] width 407 height 121
click at [466, 90] on span at bounding box center [470, 92] width 11 height 11
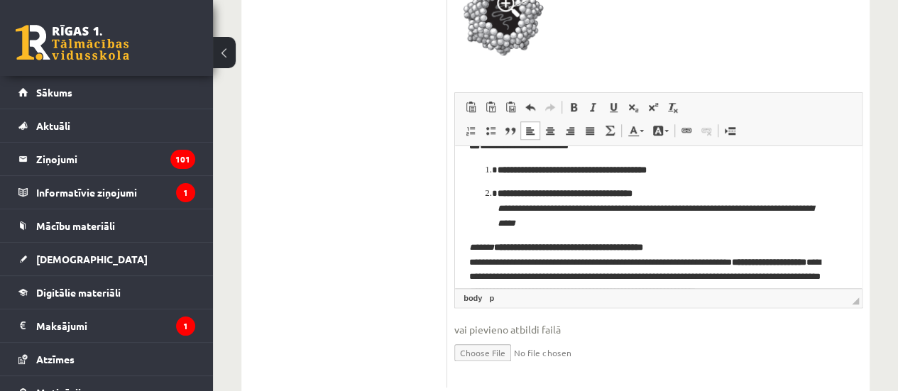
scroll to position [22, 0]
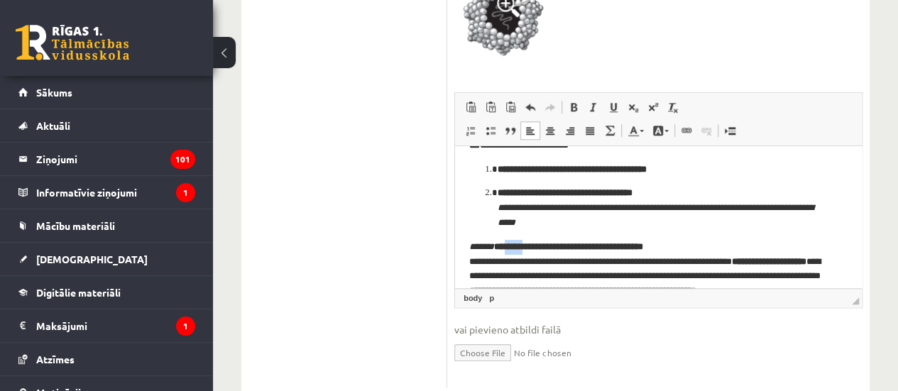
drag, startPoint x: 507, startPoint y: 247, endPoint x: 481, endPoint y: 243, distance: 26.6
click at [494, 243] on strong "**********" at bounding box center [568, 246] width 149 height 9
click at [574, 106] on span at bounding box center [573, 107] width 11 height 11
drag, startPoint x: 535, startPoint y: 246, endPoint x: 514, endPoint y: 245, distance: 20.6
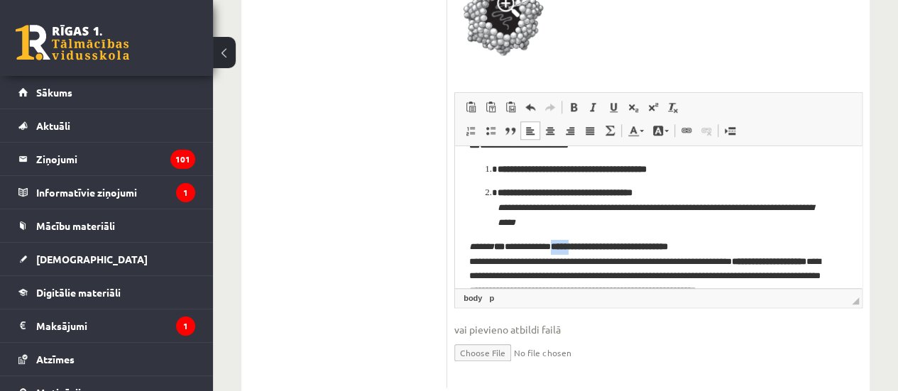
click at [551, 245] on strong "**********" at bounding box center [609, 246] width 117 height 9
drag, startPoint x: 539, startPoint y: 246, endPoint x: 512, endPoint y: 241, distance: 27.3
click at [526, 242] on strong "**********" at bounding box center [584, 246] width 117 height 9
click at [569, 107] on span at bounding box center [573, 107] width 11 height 11
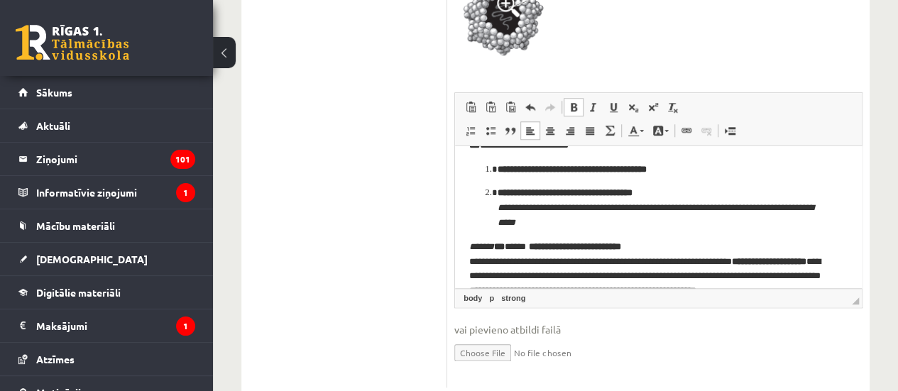
click at [572, 106] on span at bounding box center [573, 107] width 11 height 11
click at [573, 98] on link "Treknraksts Klaviatūras saīsne vadīšanas taustiņš+B" at bounding box center [574, 107] width 20 height 18
click at [575, 109] on span at bounding box center [573, 107] width 11 height 11
click at [573, 109] on span at bounding box center [573, 107] width 11 height 11
click at [526, 247] on strong "**********" at bounding box center [575, 246] width 99 height 9
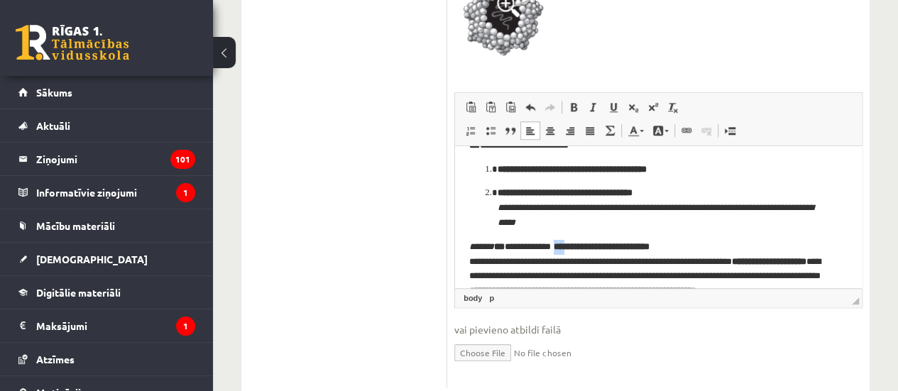
drag, startPoint x: 546, startPoint y: 246, endPoint x: 536, endPoint y: 246, distance: 10.0
click at [551, 246] on strong "**********" at bounding box center [600, 246] width 99 height 9
click at [571, 102] on span at bounding box center [573, 107] width 11 height 11
click at [570, 109] on span at bounding box center [573, 107] width 11 height 11
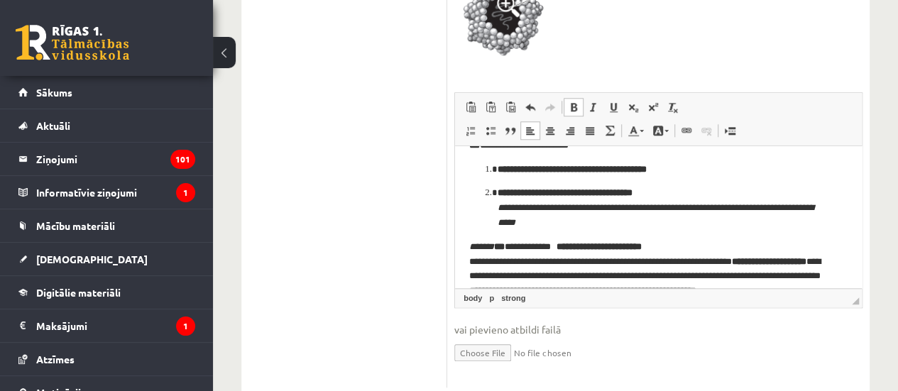
click at [574, 106] on span at bounding box center [573, 107] width 11 height 11
click at [551, 246] on strong "**********" at bounding box center [595, 246] width 88 height 9
drag, startPoint x: 580, startPoint y: 243, endPoint x: 540, endPoint y: 246, distance: 39.8
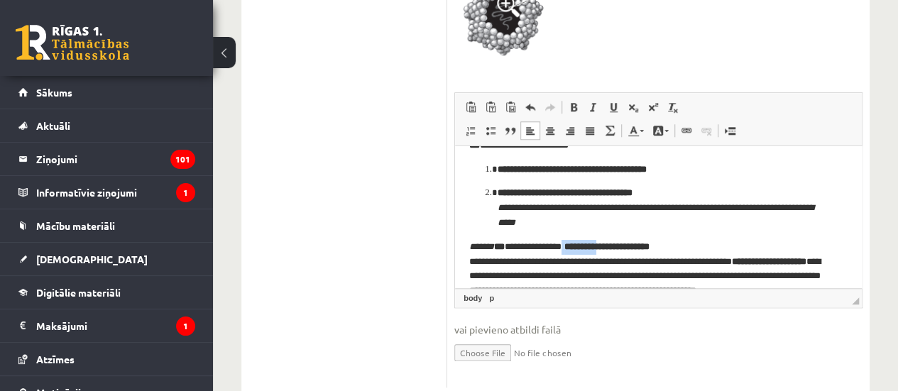
click at [540, 246] on p "**********" at bounding box center [653, 269] width 368 height 59
click at [571, 102] on span at bounding box center [573, 107] width 11 height 11
drag, startPoint x: 597, startPoint y: 246, endPoint x: 573, endPoint y: 246, distance: 24.1
click at [618, 246] on strong "**********" at bounding box center [643, 246] width 50 height 9
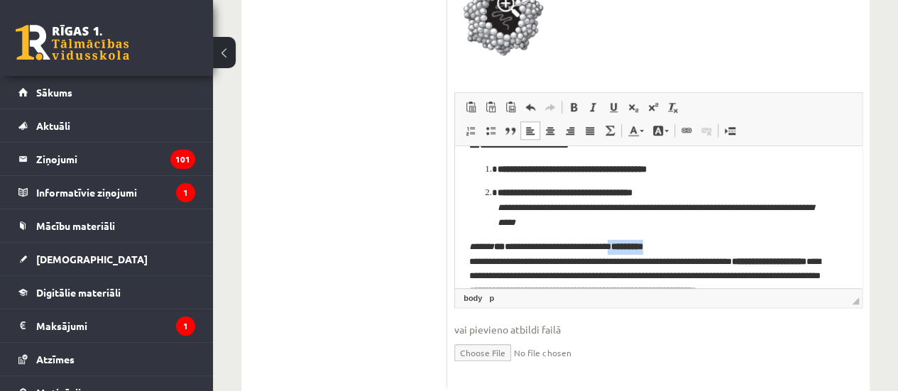
drag, startPoint x: 633, startPoint y: 245, endPoint x: 594, endPoint y: 243, distance: 39.1
click at [594, 243] on p "**********" at bounding box center [653, 269] width 368 height 59
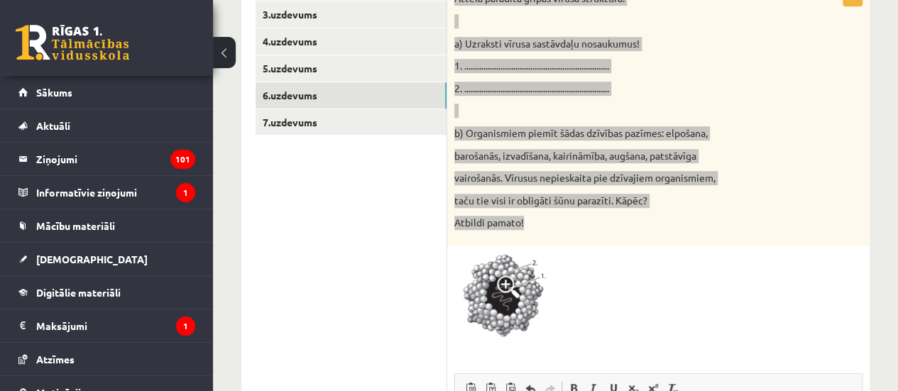
scroll to position [348, 0]
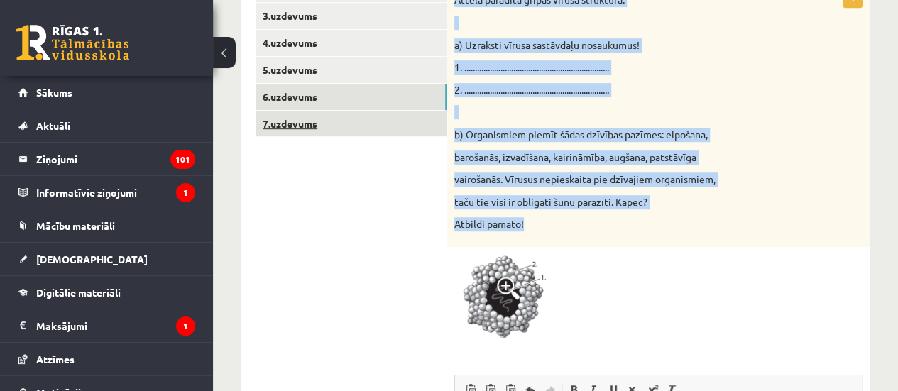
click at [381, 121] on link "7.uzdevums" at bounding box center [351, 124] width 191 height 26
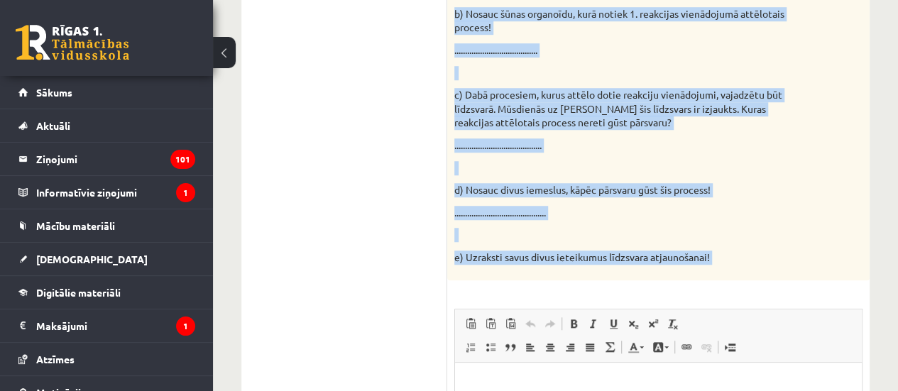
scroll to position [574, 0]
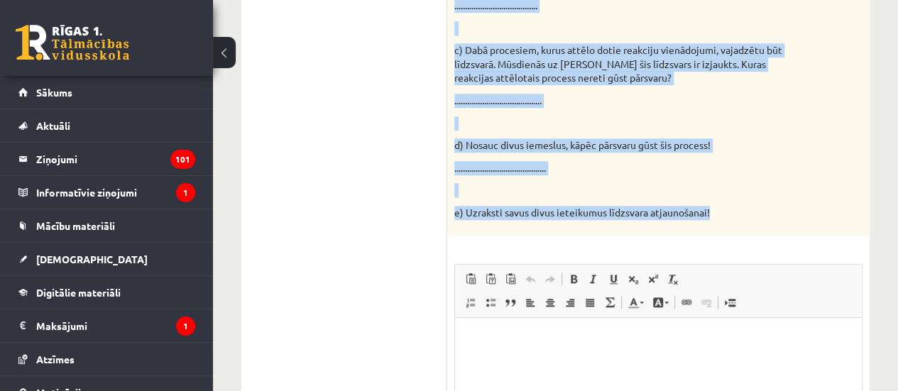
drag, startPoint x: 453, startPoint y: 84, endPoint x: 713, endPoint y: 212, distance: 289.5
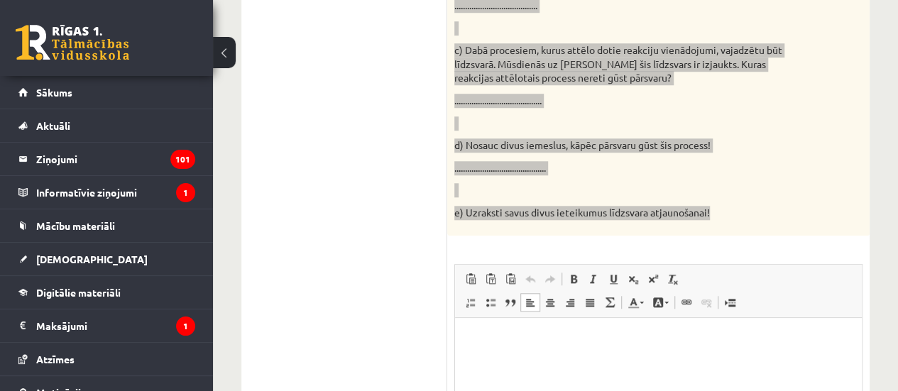
click at [466, 335] on html at bounding box center [658, 338] width 407 height 43
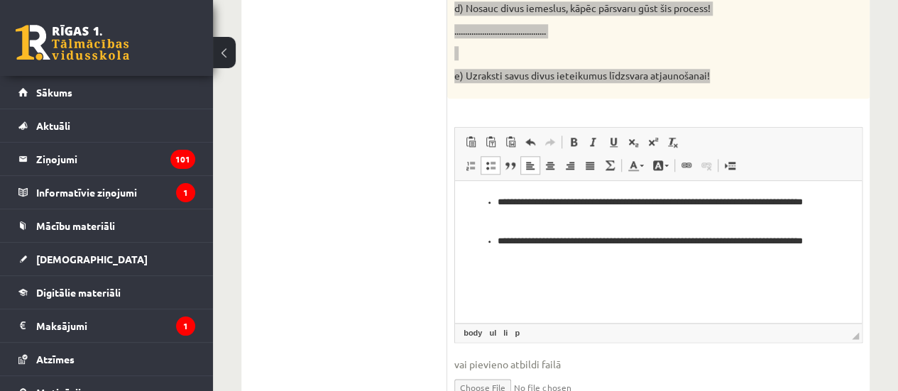
scroll to position [728, 0]
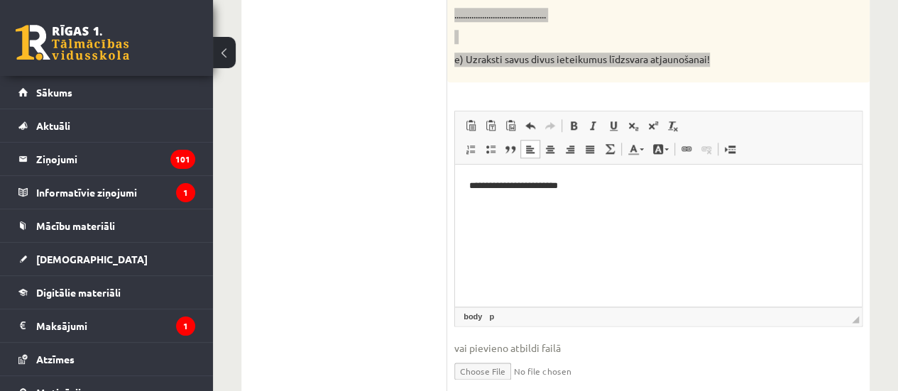
click at [471, 207] on html "**********" at bounding box center [658, 185] width 407 height 43
click at [620, 193] on html "**********" at bounding box center [658, 185] width 407 height 43
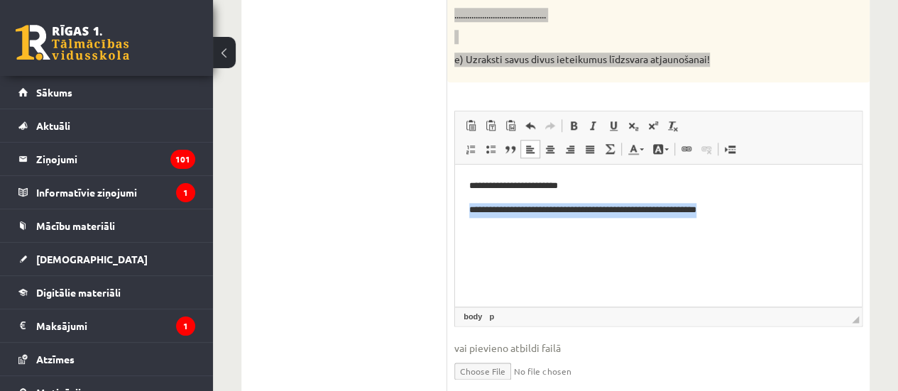
drag, startPoint x: 817, startPoint y: 206, endPoint x: 470, endPoint y: 217, distance: 347.3
click at [470, 217] on html "**********" at bounding box center [658, 197] width 407 height 67
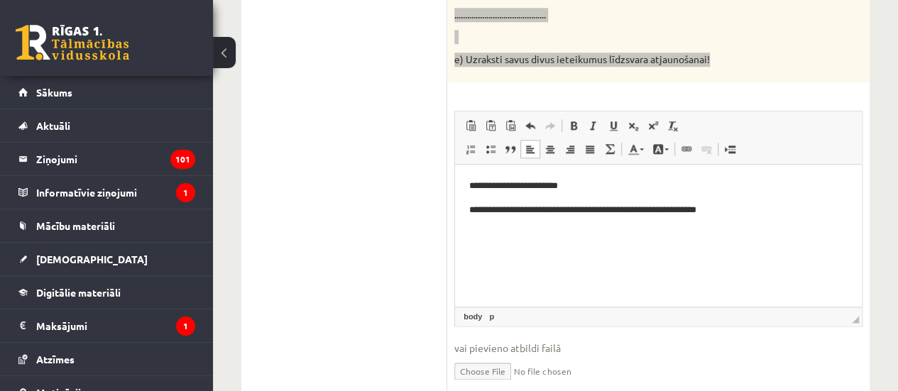
click at [713, 207] on p "**********" at bounding box center [658, 209] width 378 height 15
drag, startPoint x: 813, startPoint y: 206, endPoint x: 607, endPoint y: 206, distance: 205.9
click at [607, 206] on p "**********" at bounding box center [658, 209] width 378 height 15
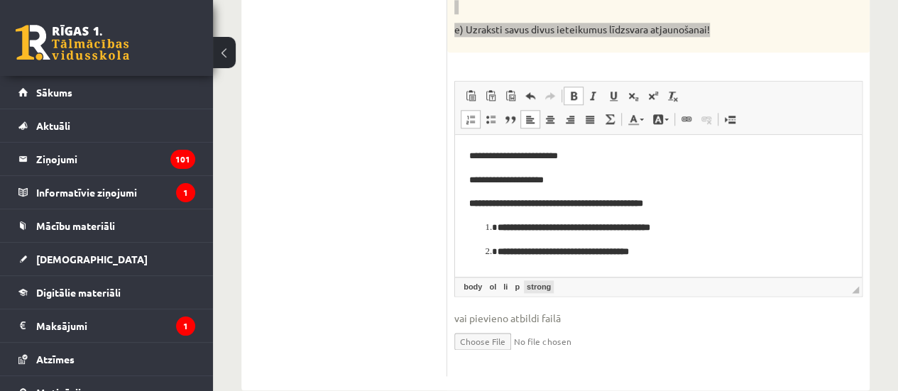
scroll to position [4, 0]
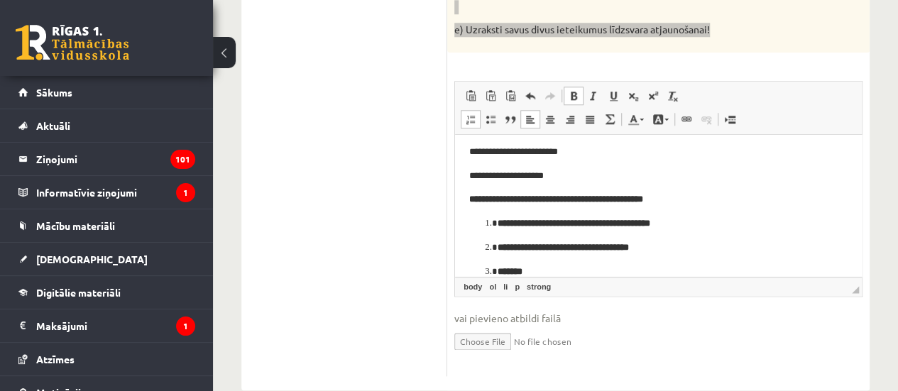
click at [466, 118] on span at bounding box center [470, 119] width 11 height 11
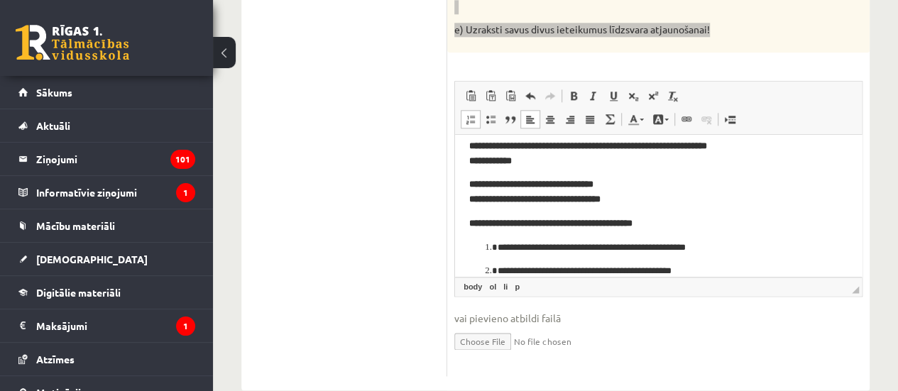
scroll to position [154, 0]
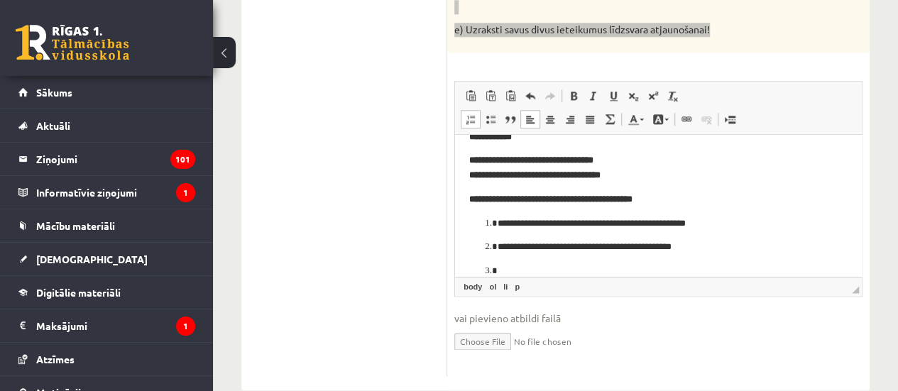
click at [473, 117] on span at bounding box center [470, 119] width 11 height 11
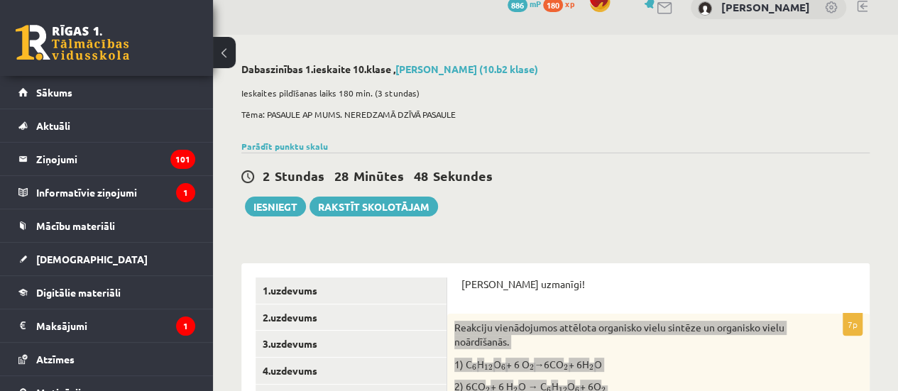
scroll to position [20, 0]
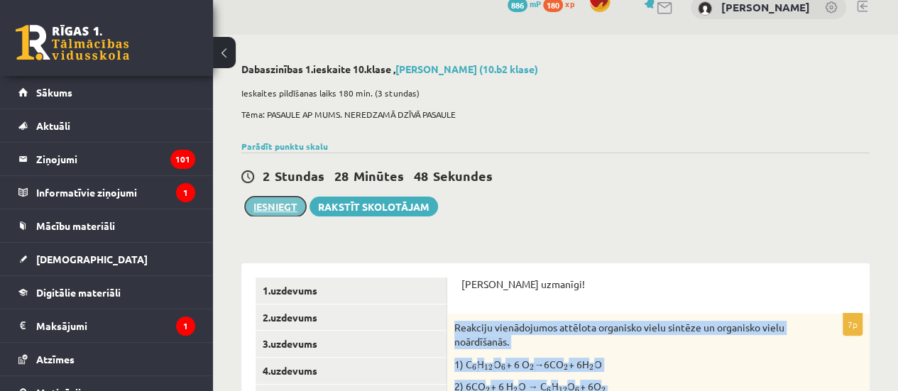
click at [280, 208] on button "Iesniegt" at bounding box center [275, 207] width 61 height 20
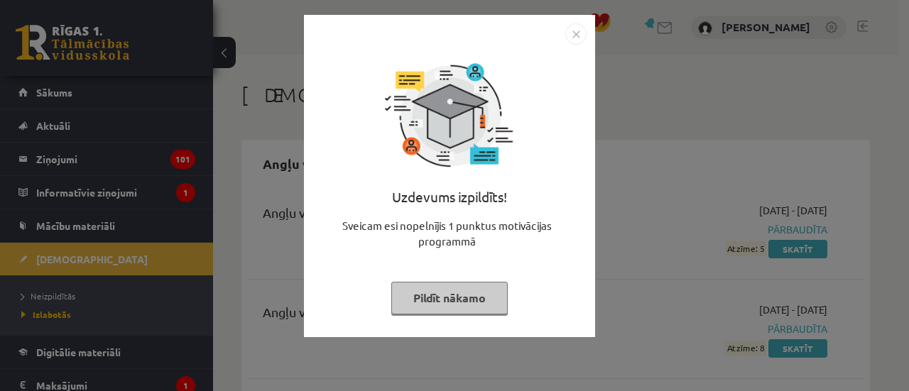
click at [466, 305] on button "Pildīt nākamo" at bounding box center [449, 298] width 116 height 33
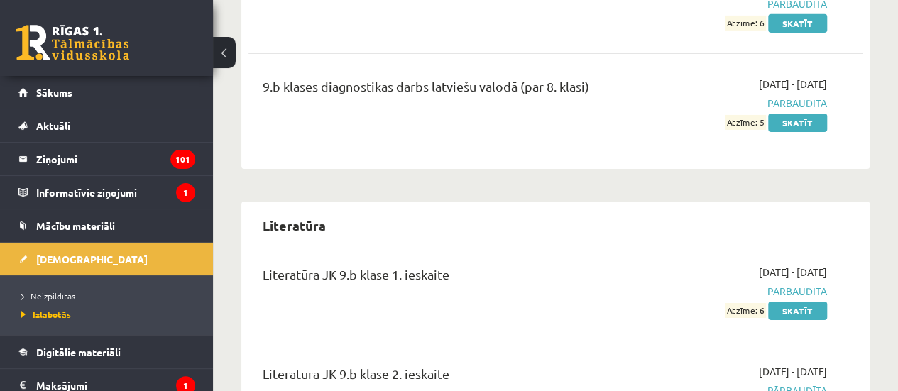
scroll to position [2332, 0]
